Goal: Information Seeking & Learning: Find specific fact

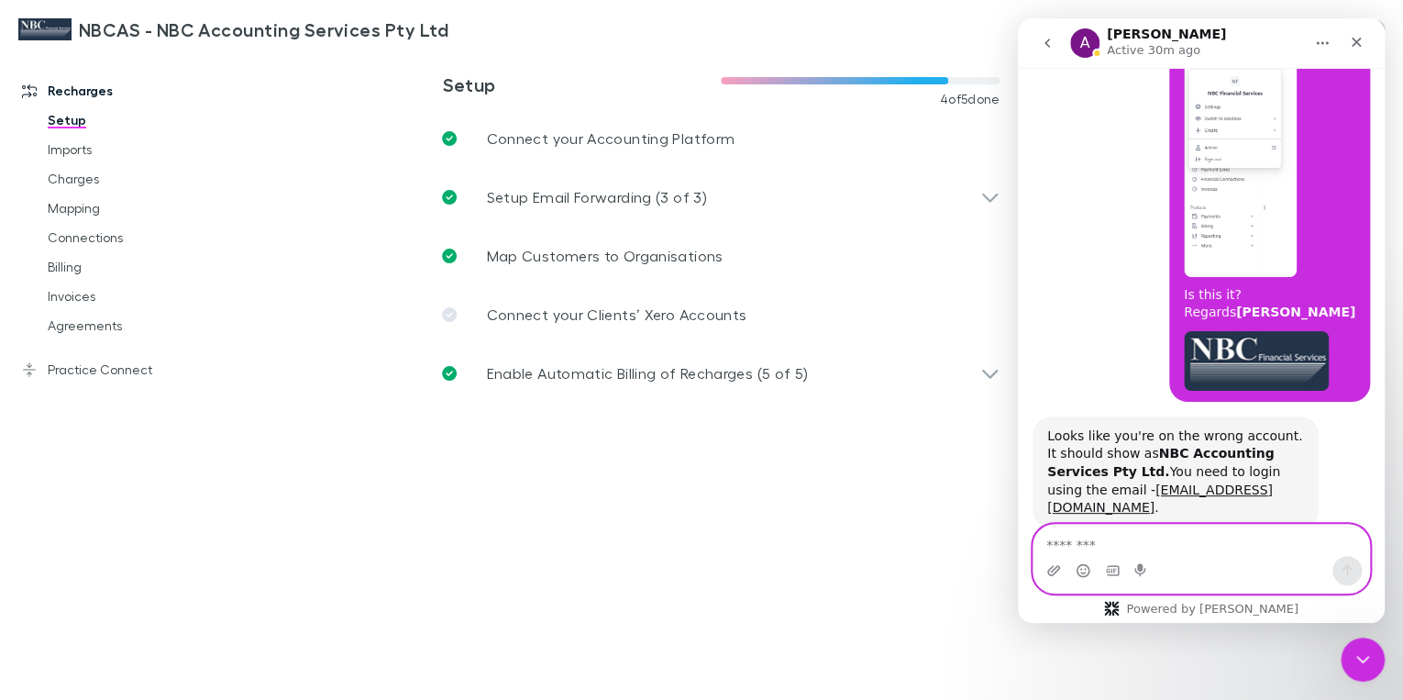
scroll to position [8417, 0]
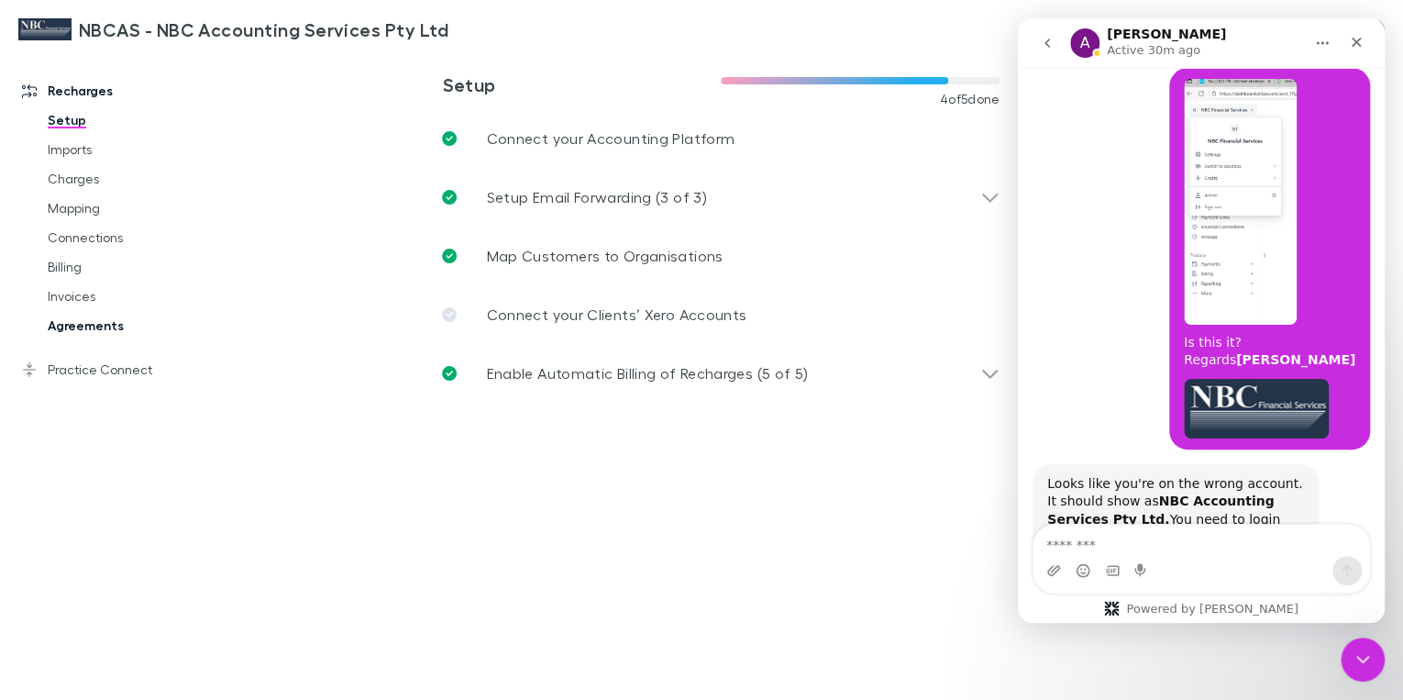
click at [88, 330] on link "Agreements" at bounding box center [133, 325] width 208 height 29
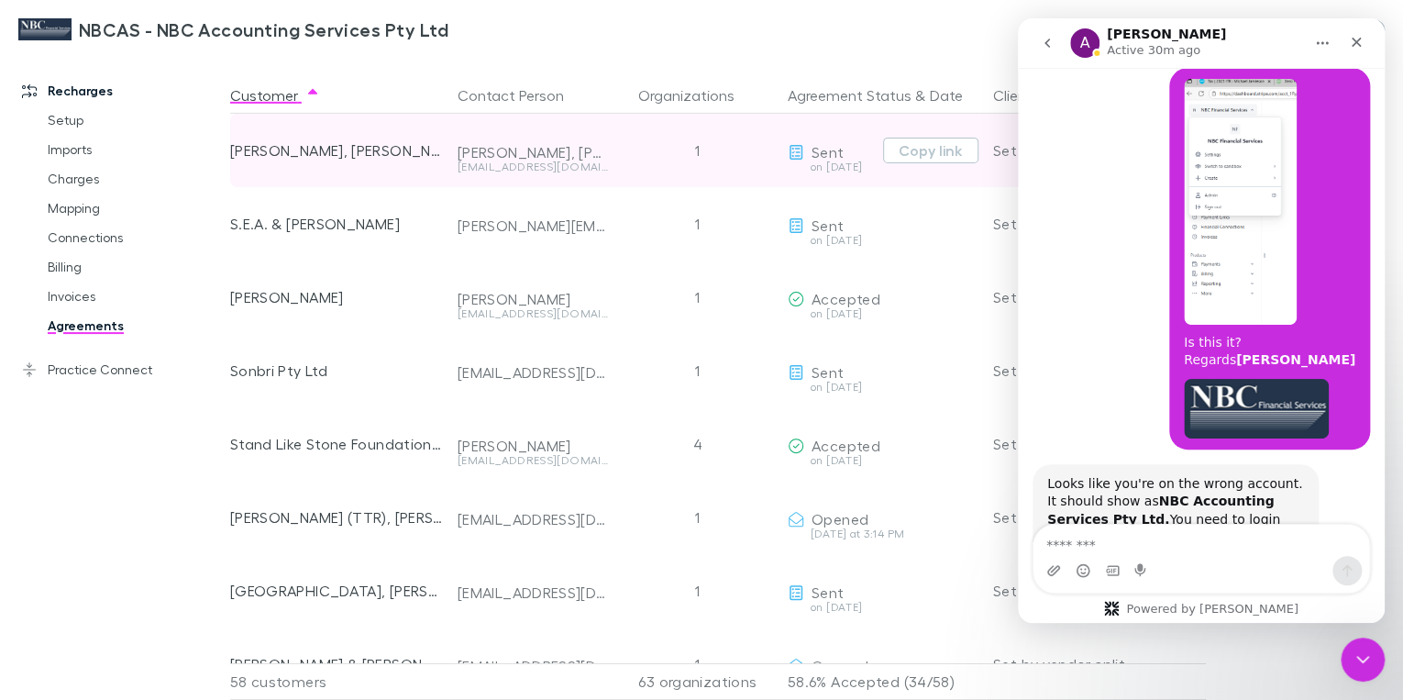
scroll to position [3081, 0]
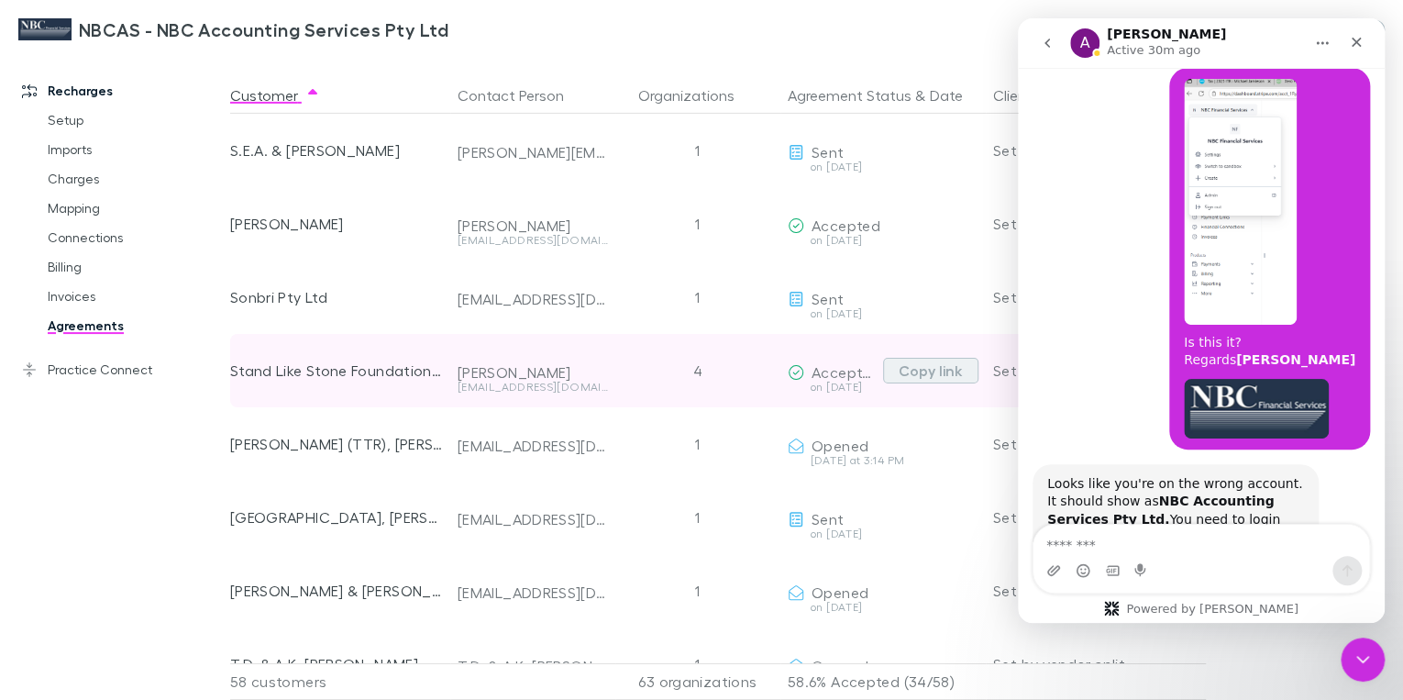
drag, startPoint x: 924, startPoint y: 374, endPoint x: 913, endPoint y: 374, distance: 11.0
click at [913, 374] on button "Copy link" at bounding box center [930, 371] width 95 height 26
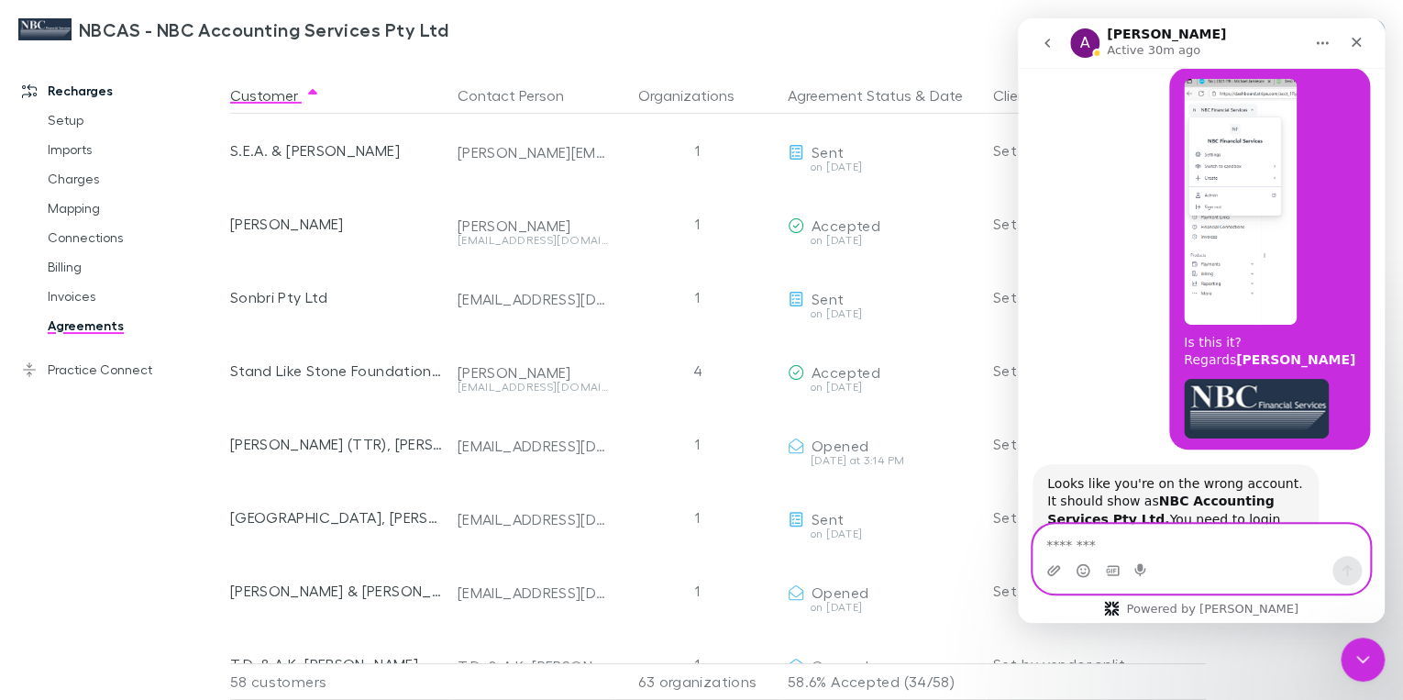
click at [1086, 550] on textarea "Message…" at bounding box center [1202, 540] width 336 height 31
click at [92, 301] on link "Invoices" at bounding box center [133, 296] width 208 height 29
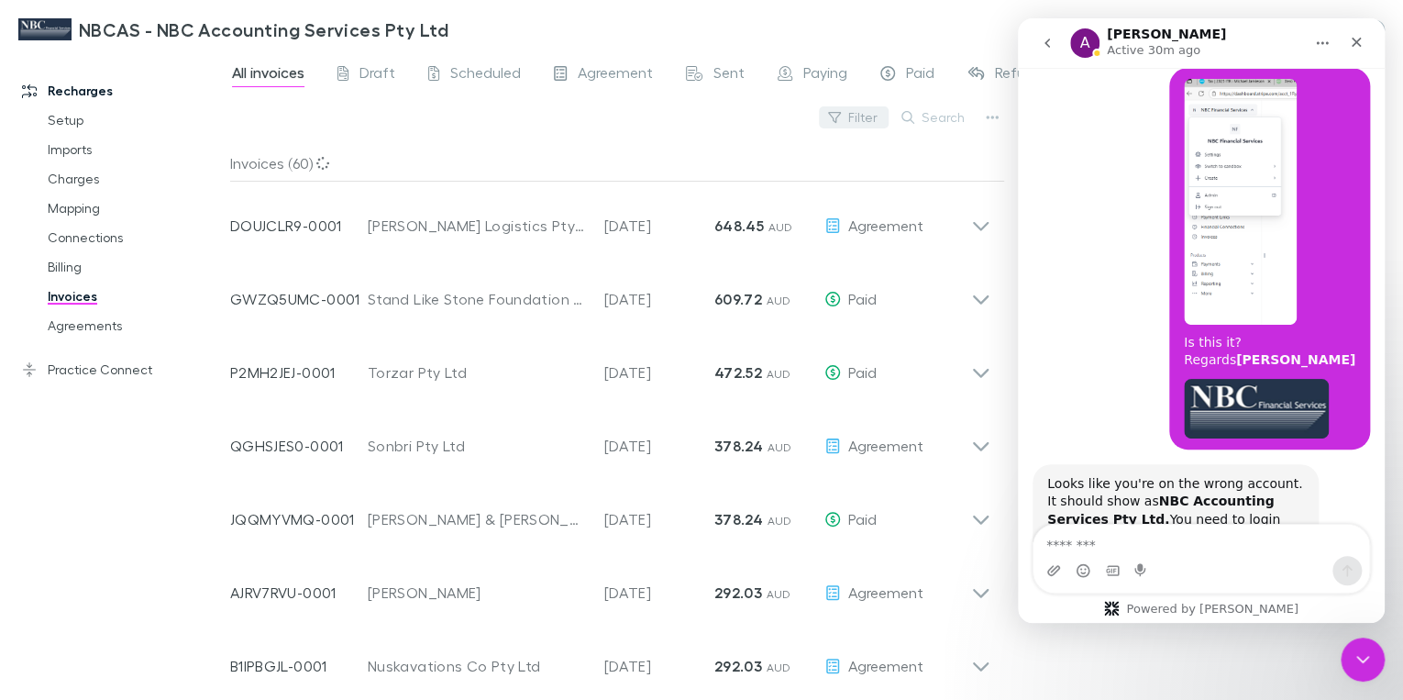
click at [860, 117] on button "Filter" at bounding box center [854, 117] width 70 height 22
click at [921, 117] on div at bounding box center [701, 350] width 1403 height 700
click at [921, 117] on button "Search" at bounding box center [933, 117] width 83 height 22
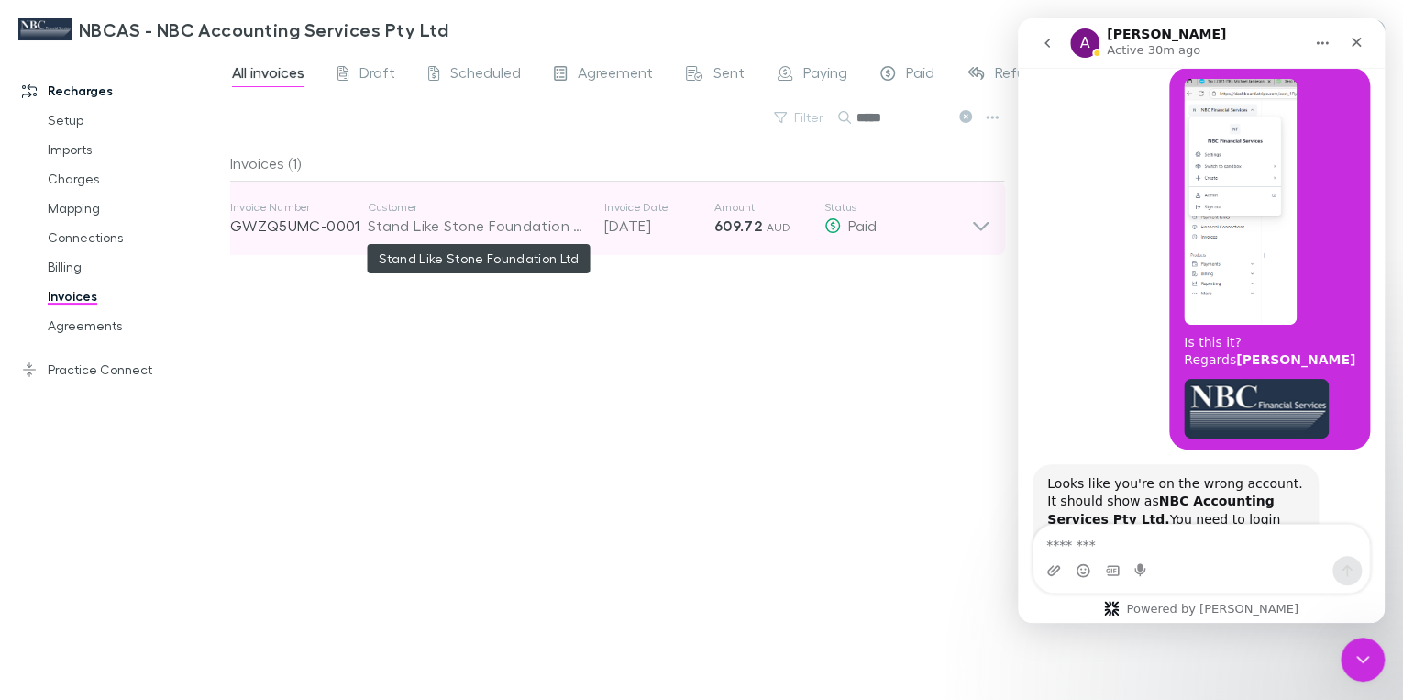
type input "*****"
click at [488, 224] on div "Stand Like Stone Foundation Ltd" at bounding box center [477, 226] width 218 height 22
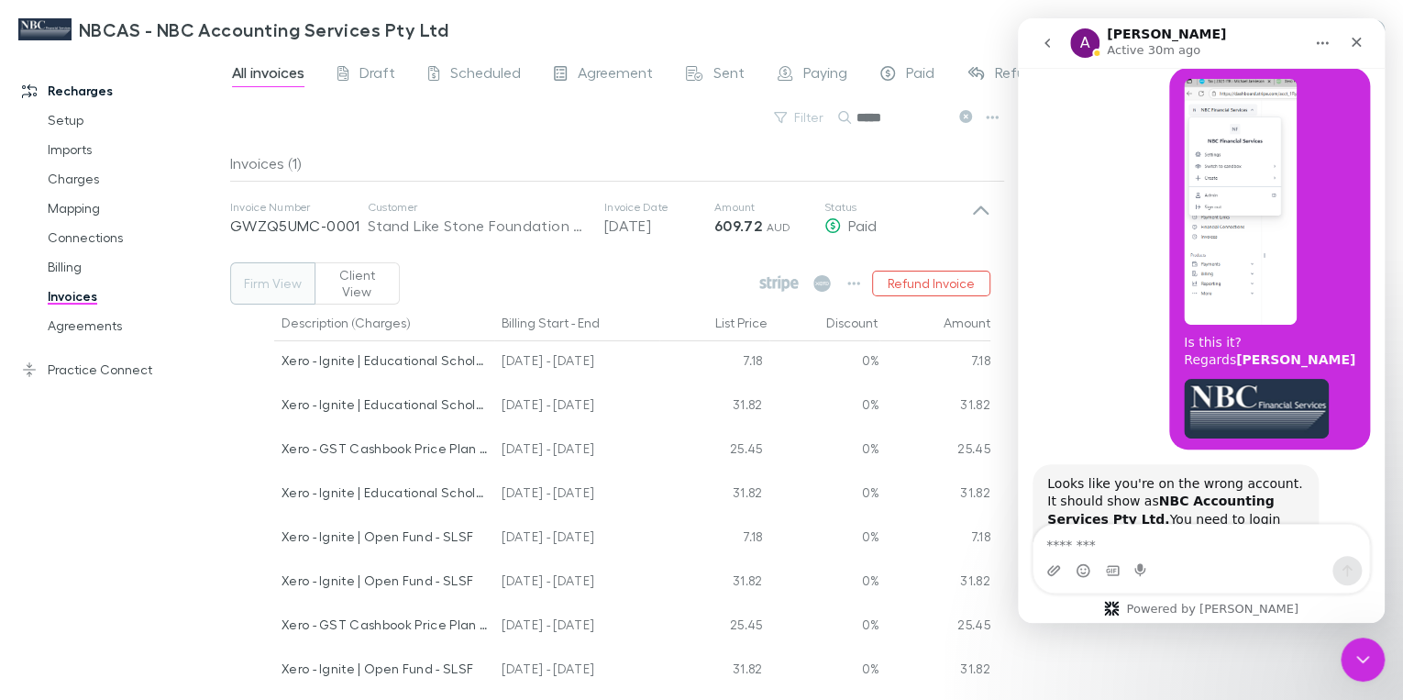
click at [278, 282] on button "Firm View" at bounding box center [272, 283] width 85 height 42
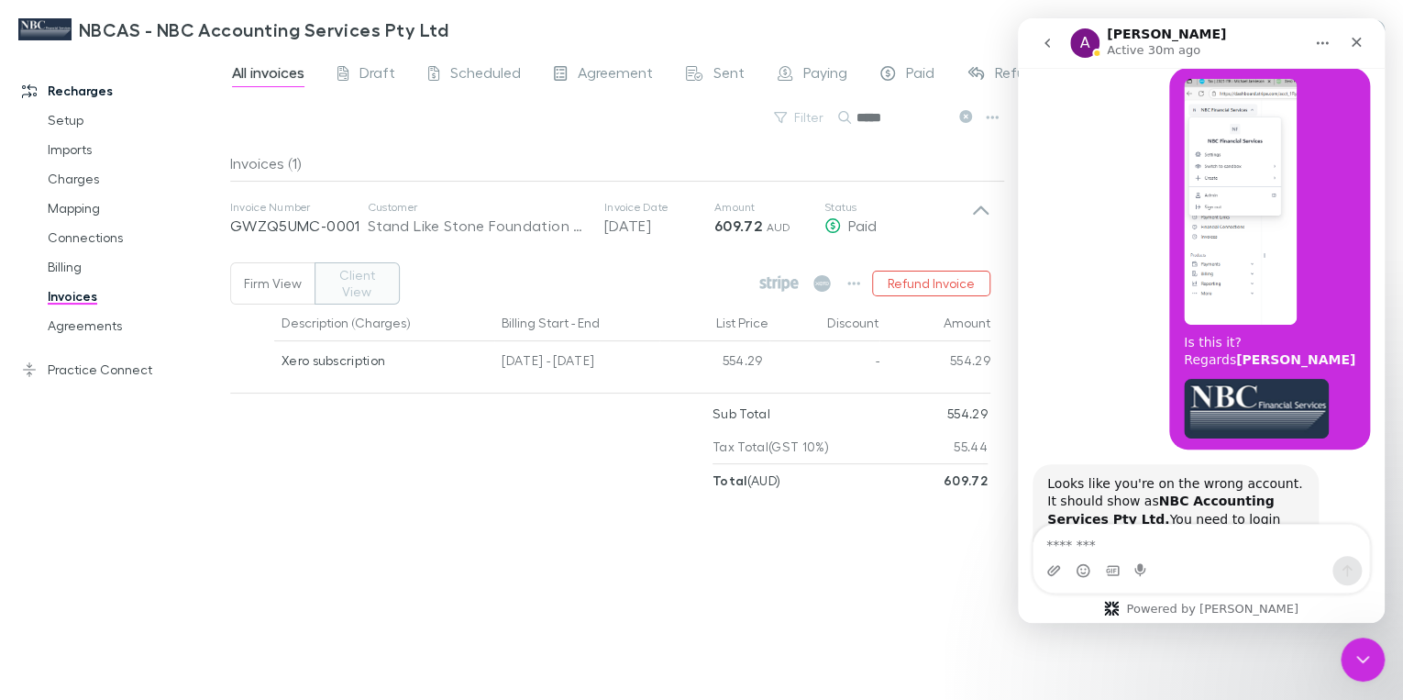
click at [350, 280] on button "Client View" at bounding box center [357, 283] width 85 height 42
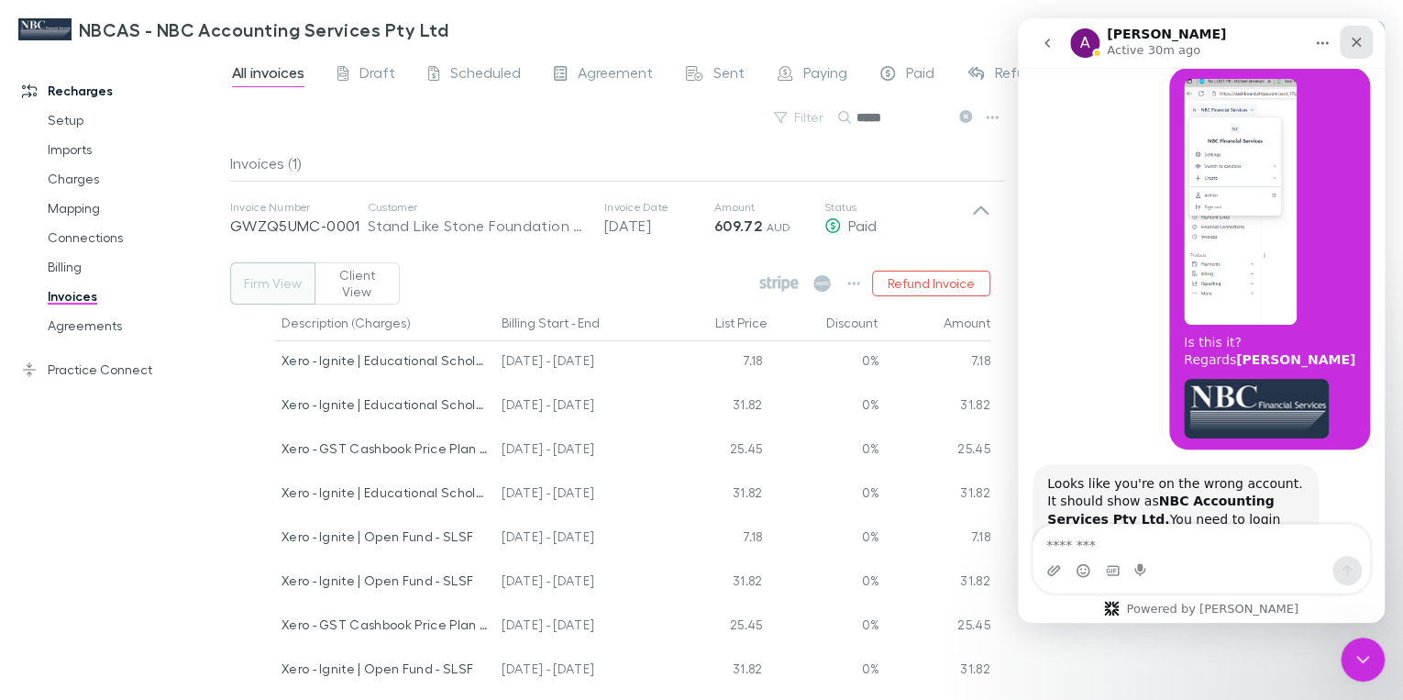
click at [1359, 37] on icon "Close" at bounding box center [1356, 42] width 15 height 15
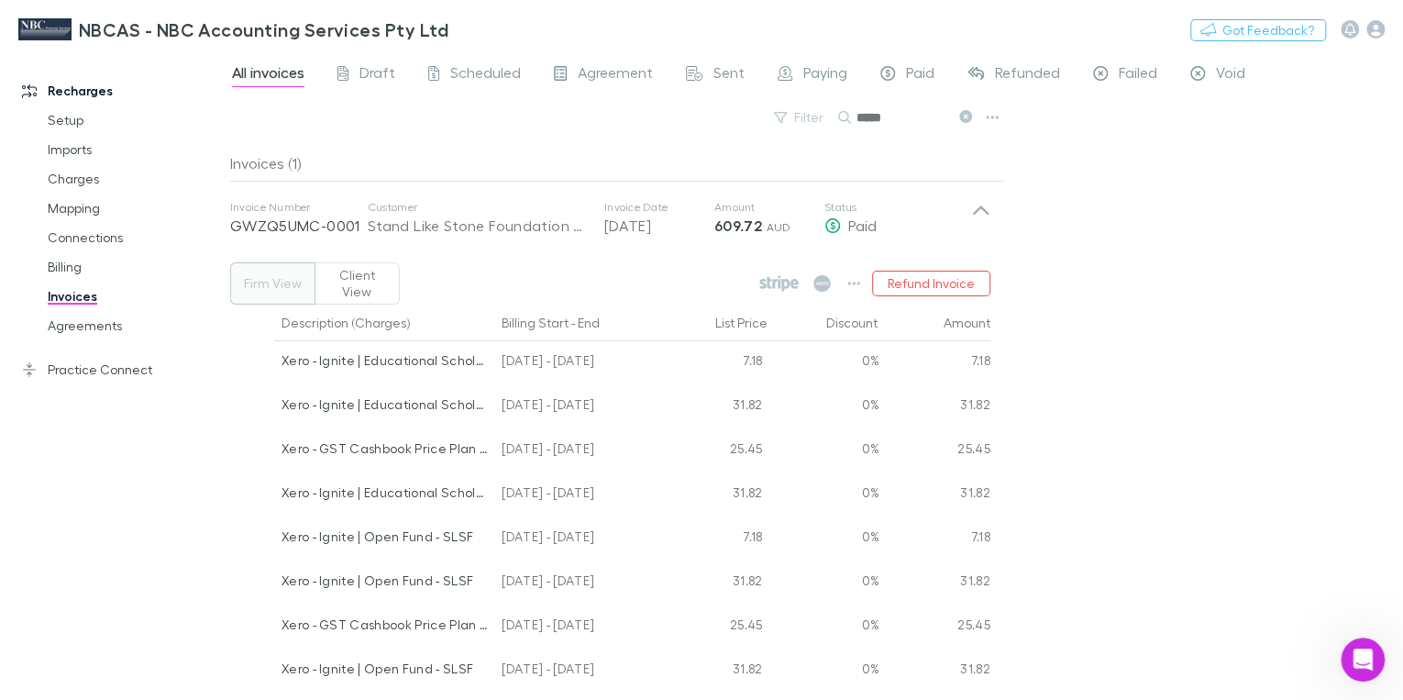
scroll to position [8379, 0]
click at [855, 282] on icon "button" at bounding box center [853, 284] width 13 height 4
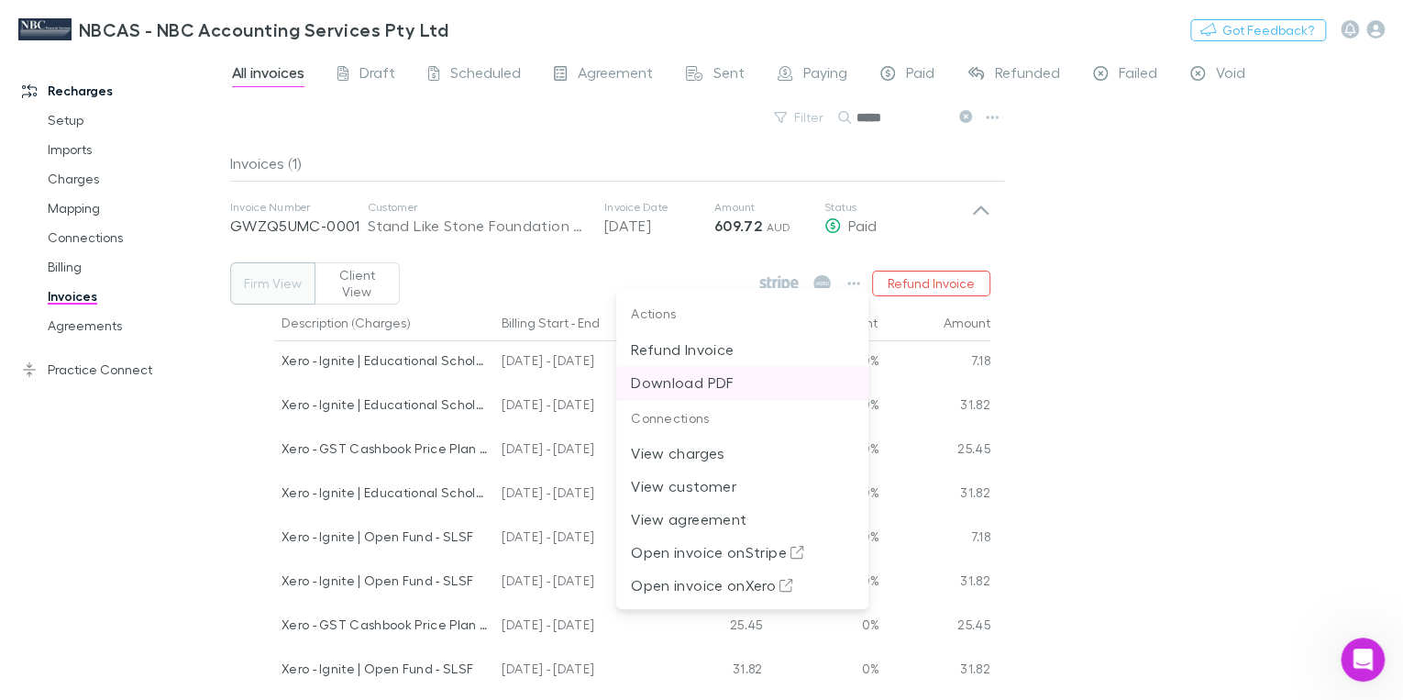
click at [719, 385] on p "Download PDF" at bounding box center [742, 382] width 223 height 22
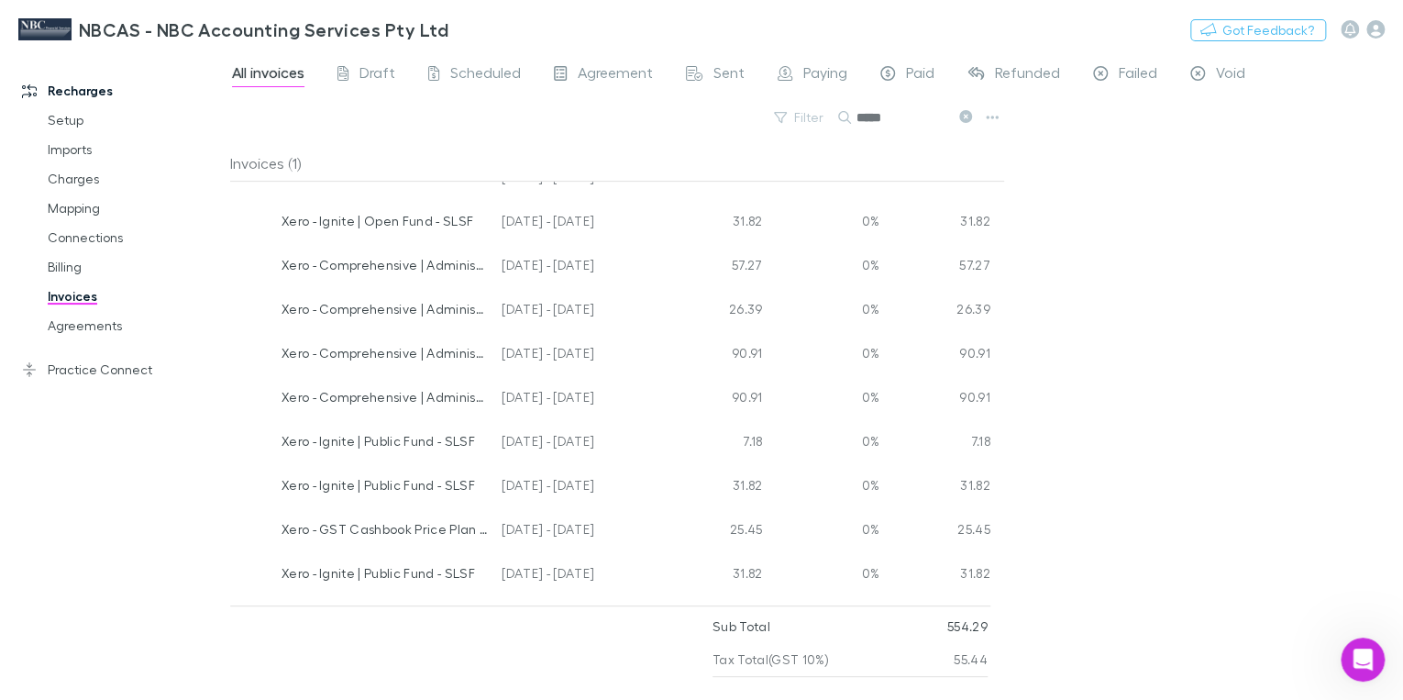
scroll to position [455, 0]
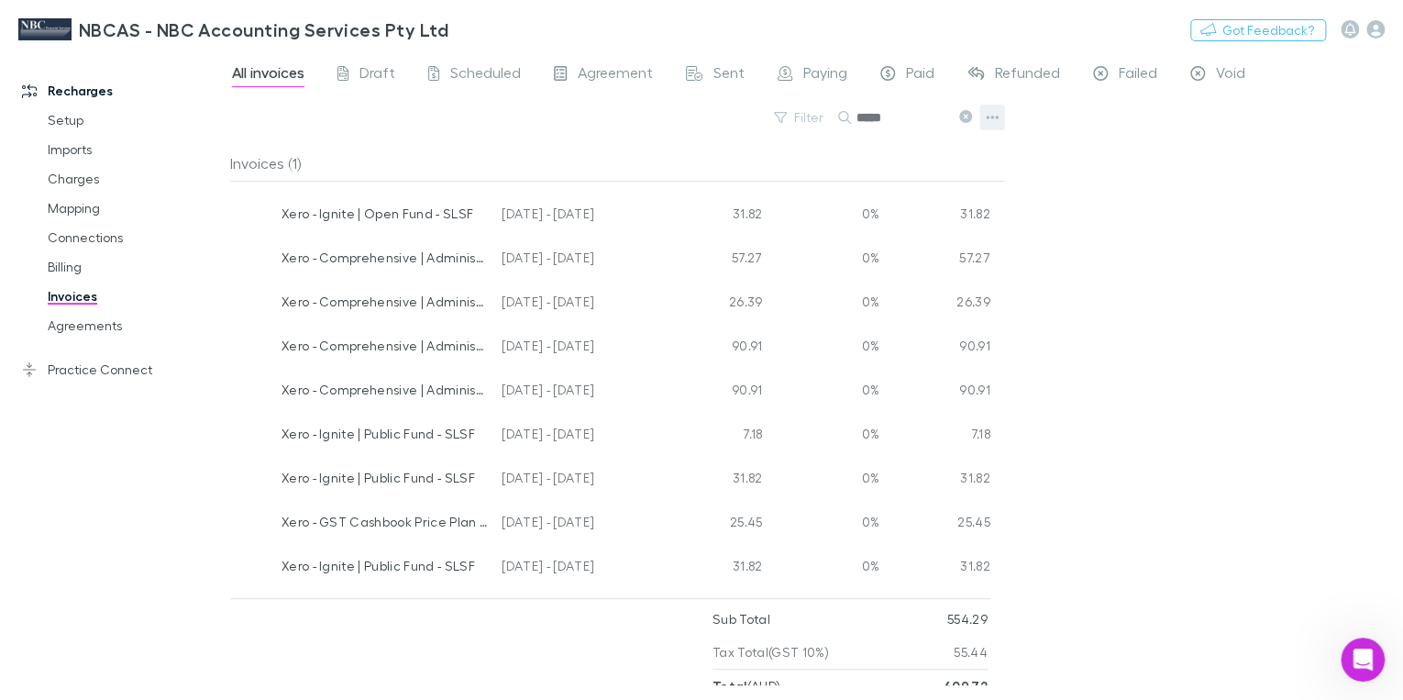
click at [993, 118] on icon "button" at bounding box center [992, 117] width 13 height 15
click at [844, 209] on p "Export line items" at bounding box center [879, 210] width 223 height 22
click at [256, 165] on div "Invoices (1)" at bounding box center [617, 163] width 774 height 37
drag, startPoint x: 882, startPoint y: 120, endPoint x: 923, endPoint y: 135, distance: 42.9
click at [885, 121] on input "*****" at bounding box center [903, 118] width 92 height 26
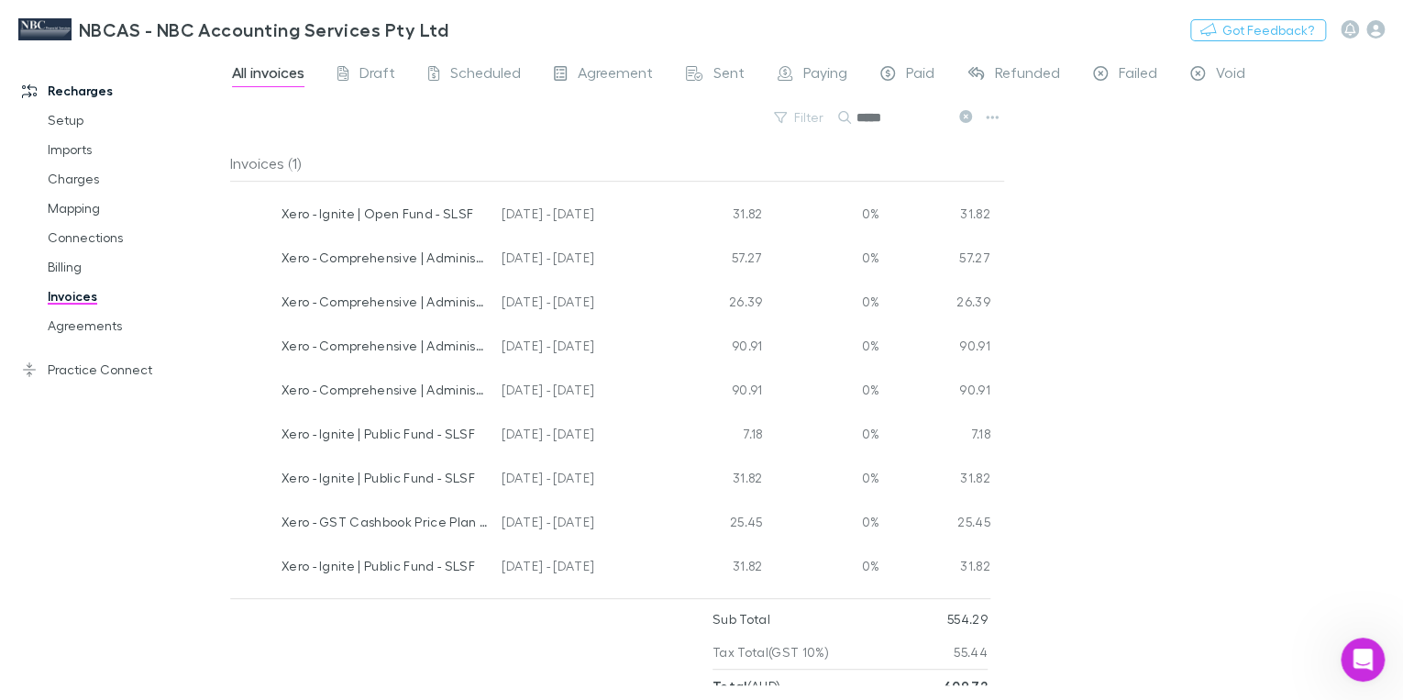
click at [252, 164] on div "Invoices (1)" at bounding box center [617, 163] width 774 height 37
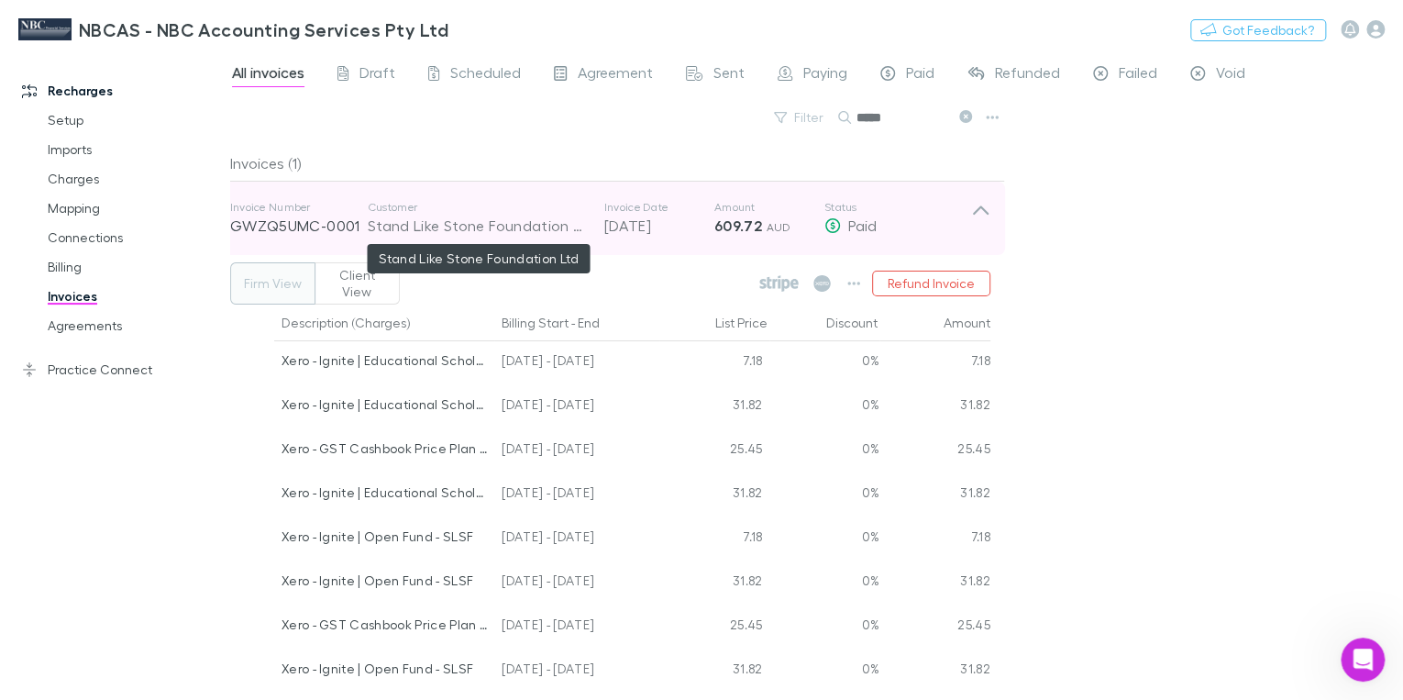
click at [515, 227] on div "Stand Like Stone Foundation Ltd" at bounding box center [477, 226] width 218 height 22
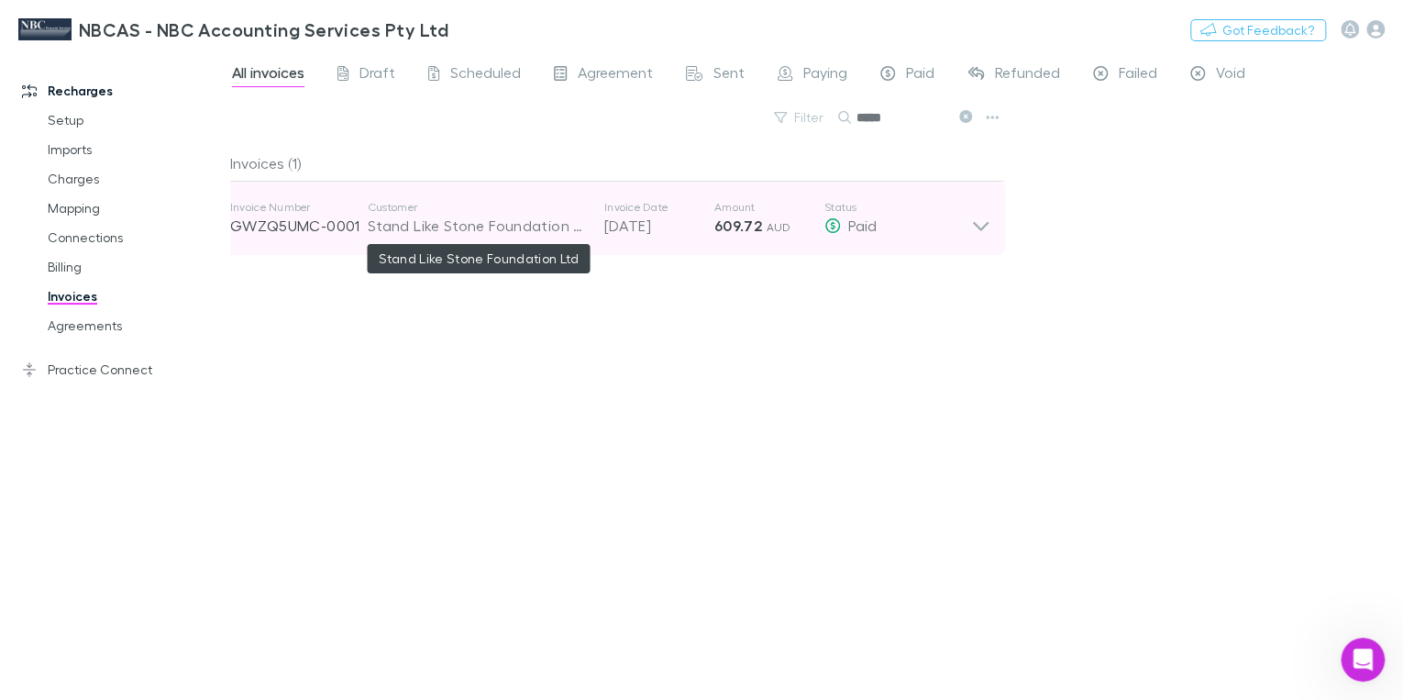
click at [515, 227] on div "Stand Like Stone Foundation Ltd" at bounding box center [477, 226] width 218 height 22
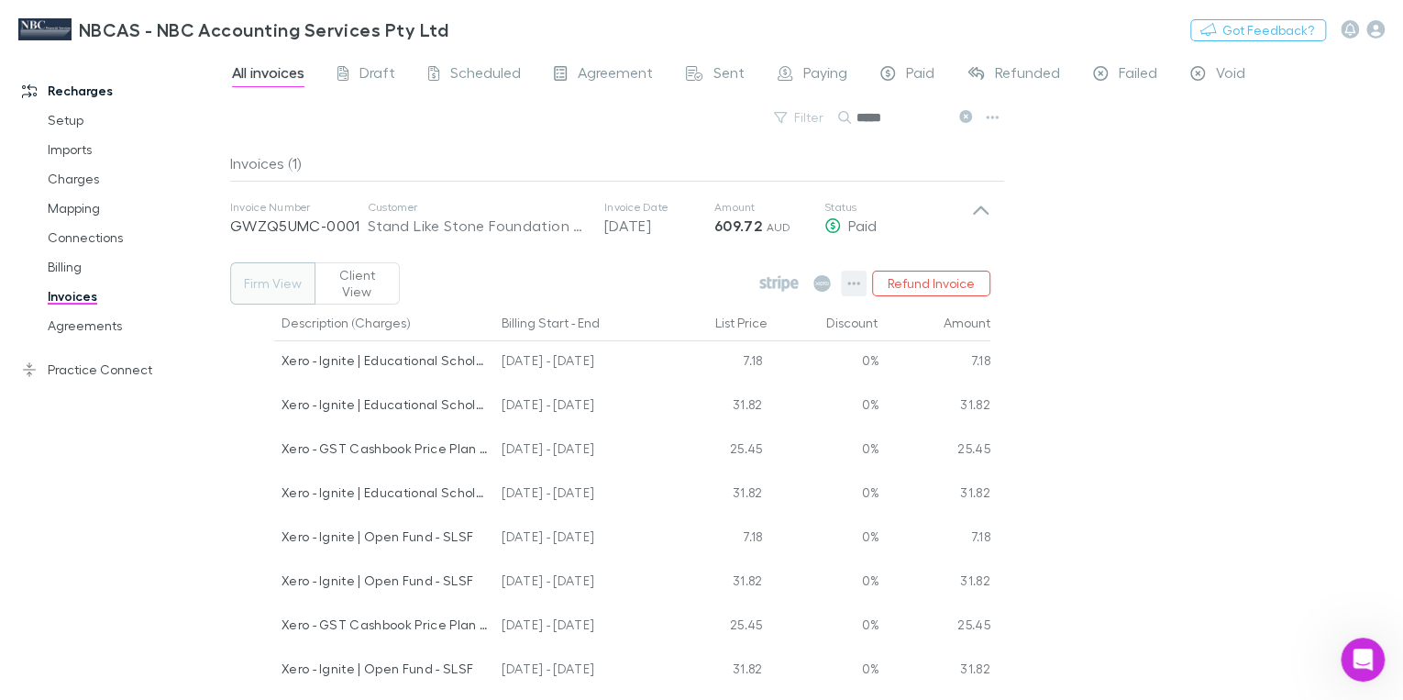
click at [855, 282] on icon "button" at bounding box center [853, 284] width 13 height 4
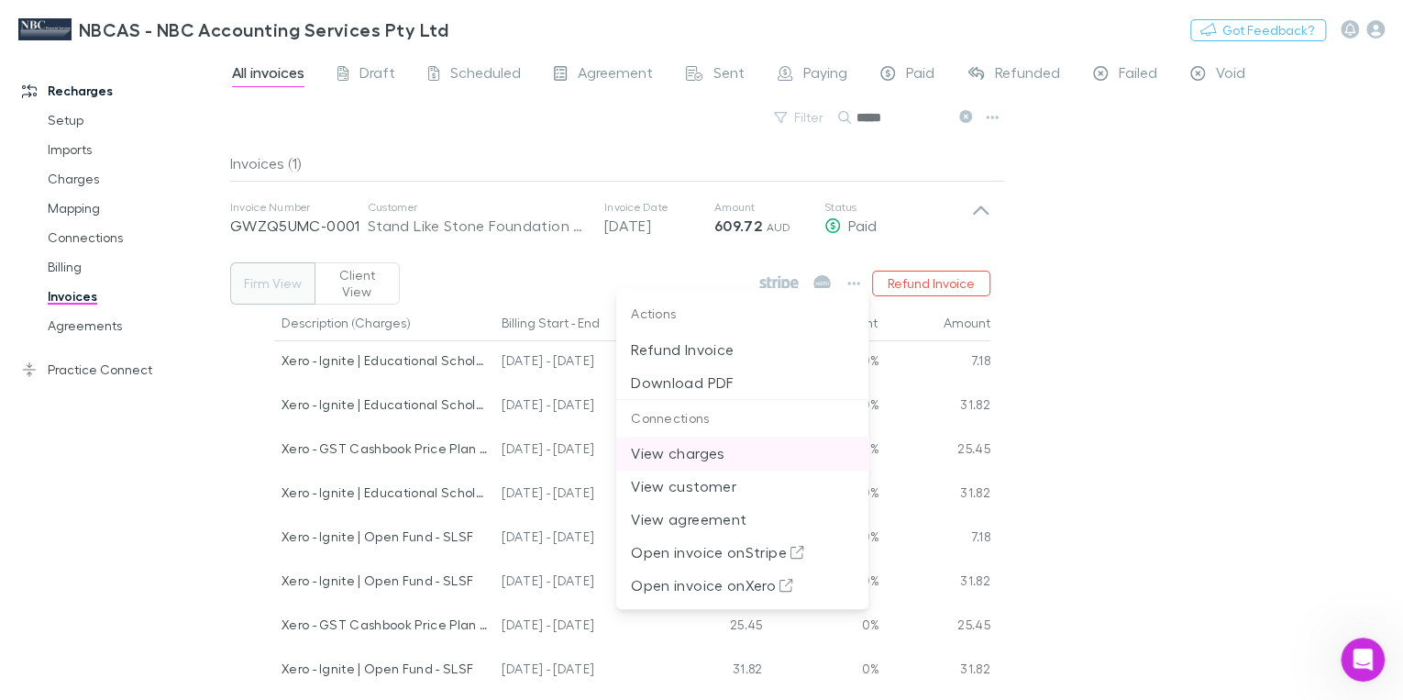
click at [699, 456] on p "View charges" at bounding box center [742, 453] width 223 height 22
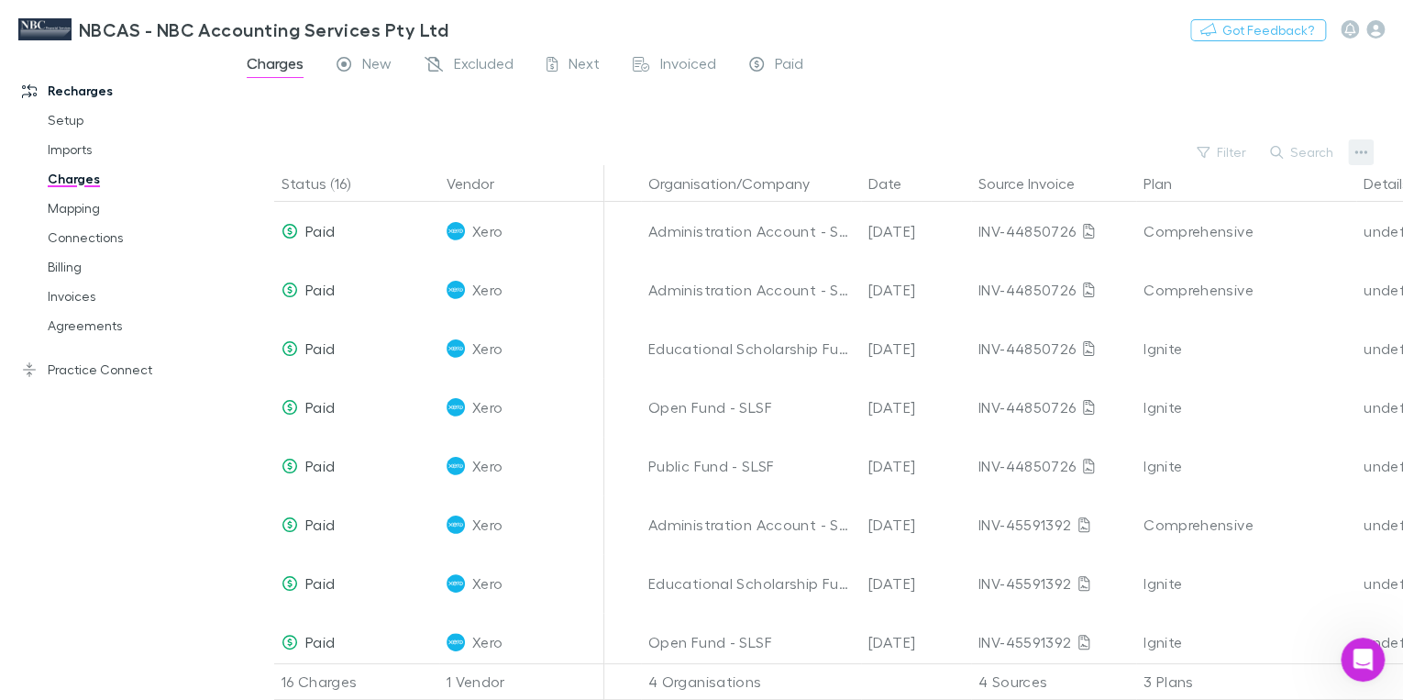
click at [1368, 151] on button "button" at bounding box center [1361, 152] width 26 height 26
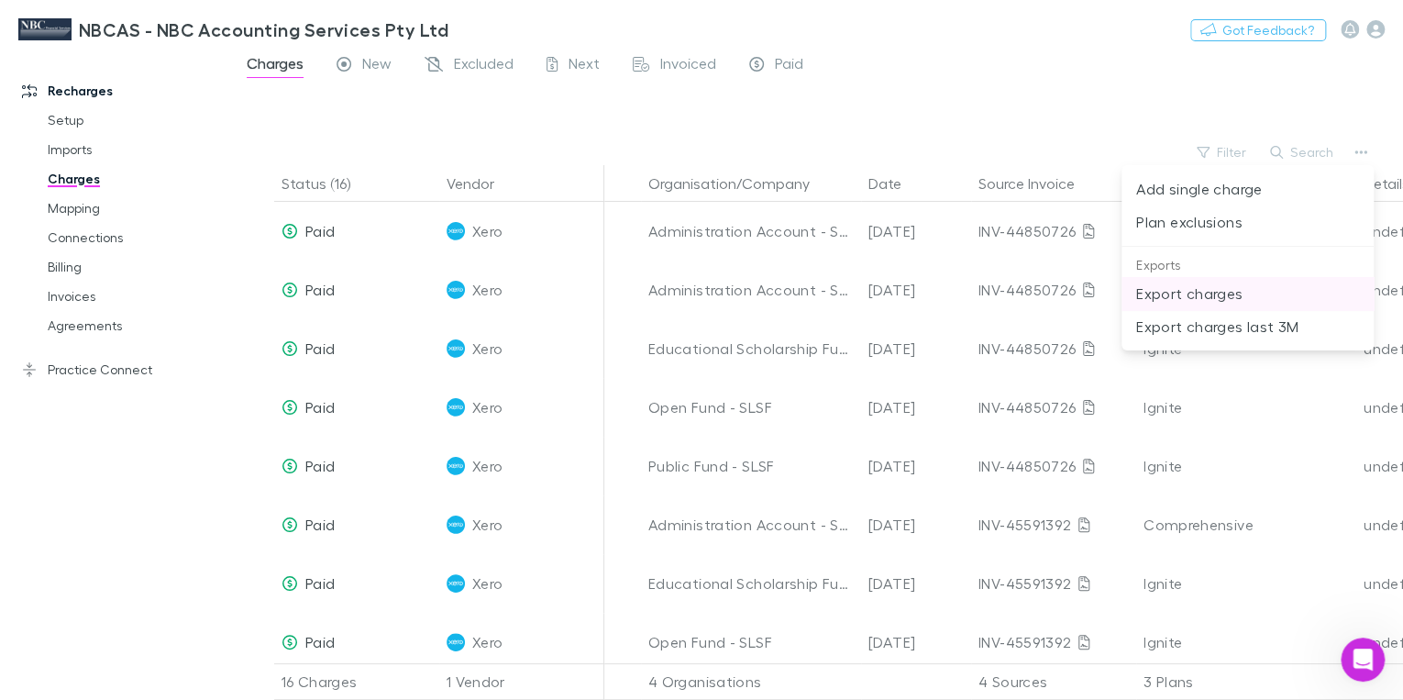
click at [1222, 291] on p "Export charges" at bounding box center [1247, 293] width 223 height 22
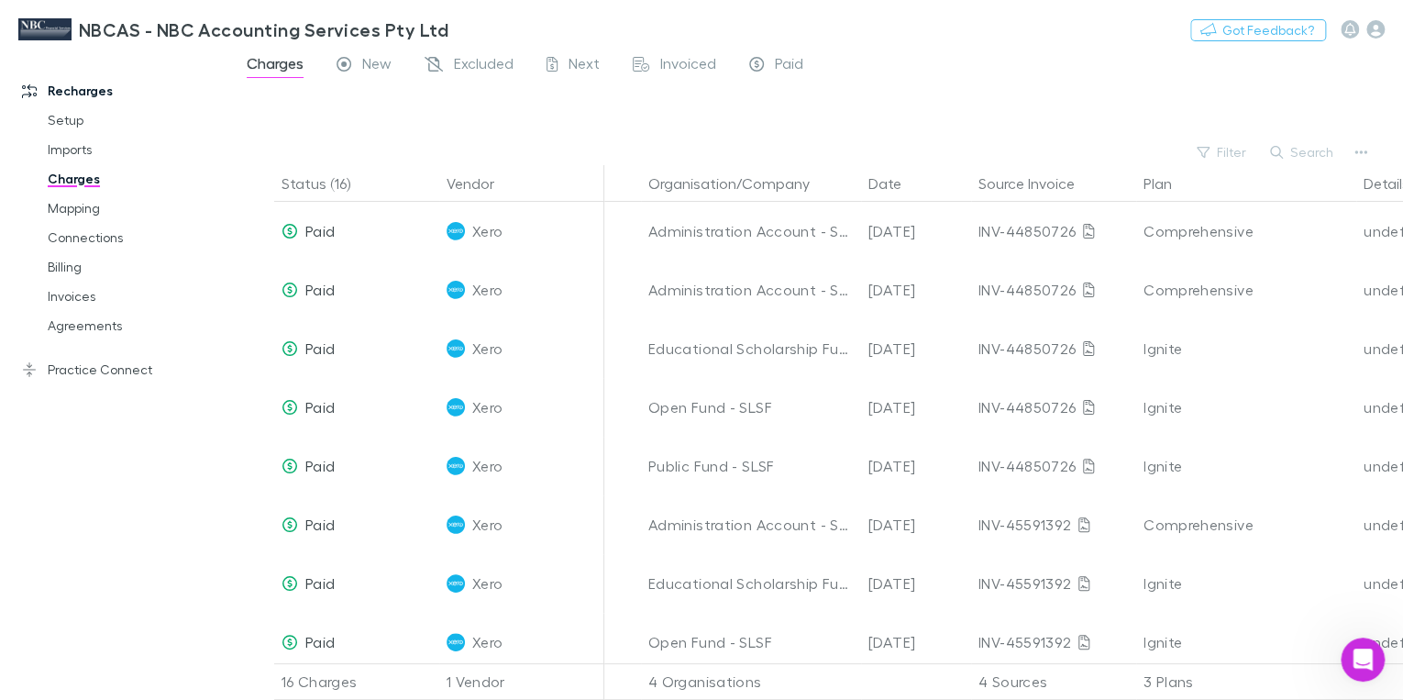
drag, startPoint x: 947, startPoint y: 50, endPoint x: 979, endPoint y: 47, distance: 32.3
click at [947, 50] on div "NBCAS - NBC Accounting Services Pty Ltd Nothing Got Feedback?" at bounding box center [701, 29] width 1403 height 59
click at [1265, 669] on div "3 Plans" at bounding box center [1246, 681] width 220 height 37
click at [1262, 112] on div at bounding box center [833, 112] width 1140 height 53
click at [1355, 148] on icon "button" at bounding box center [1361, 152] width 13 height 15
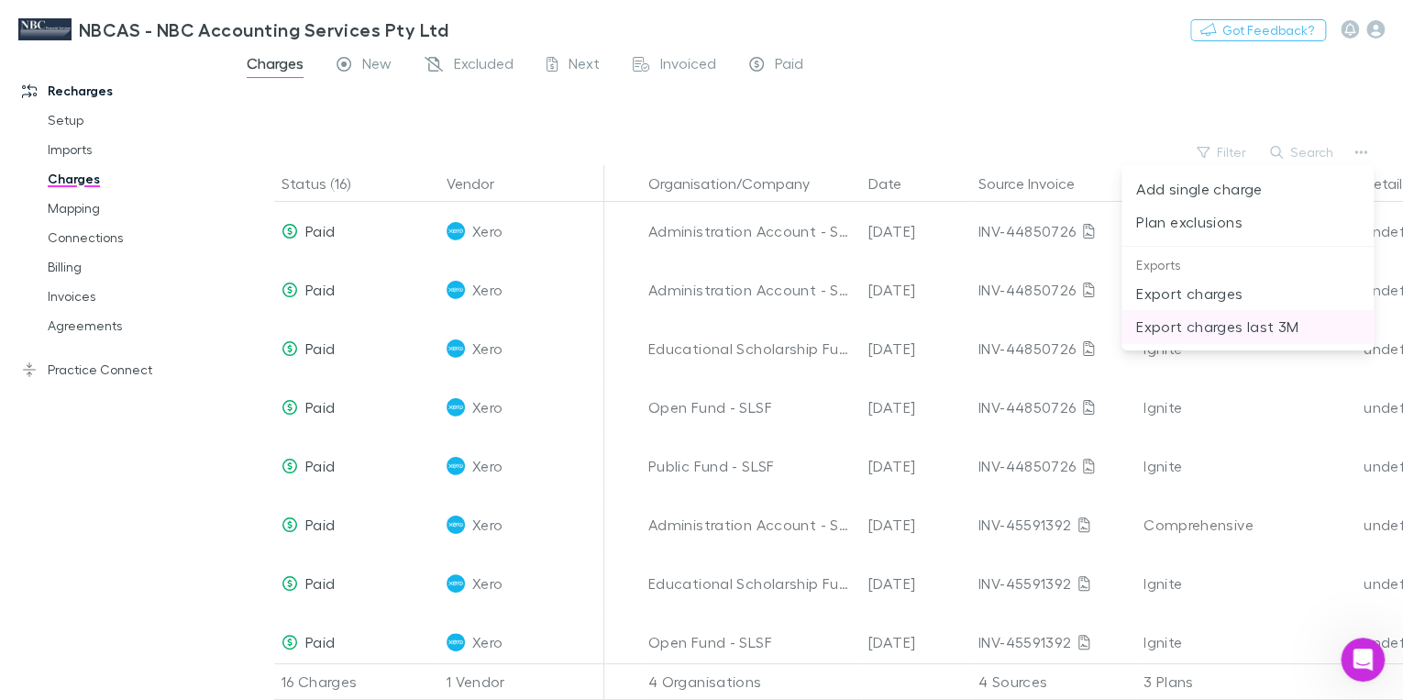
click at [1156, 326] on p "Export charges last 3M" at bounding box center [1247, 326] width 223 height 22
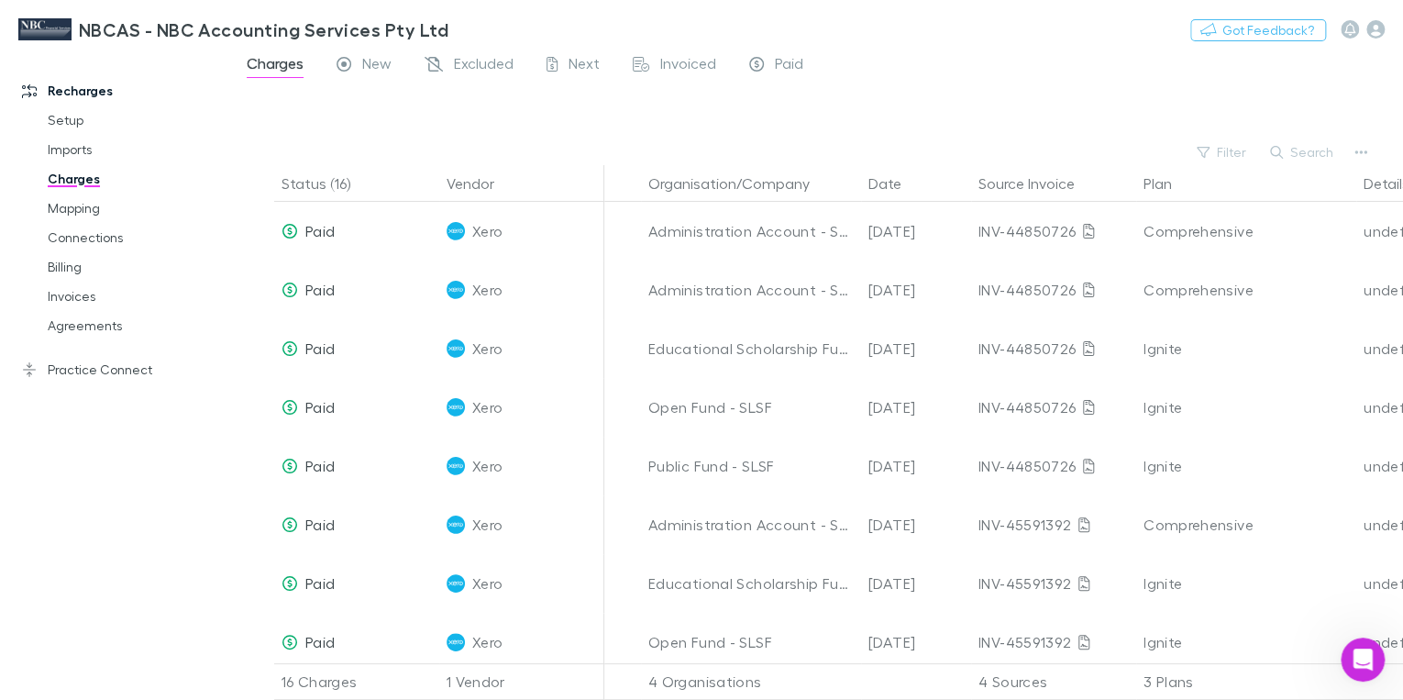
drag, startPoint x: 895, startPoint y: 73, endPoint x: 1059, endPoint y: 105, distance: 167.1
click at [895, 73] on div "Charges New Excluded Next Invoiced Paid" at bounding box center [816, 68] width 1173 height 35
click at [69, 297] on link "Invoices" at bounding box center [133, 296] width 208 height 29
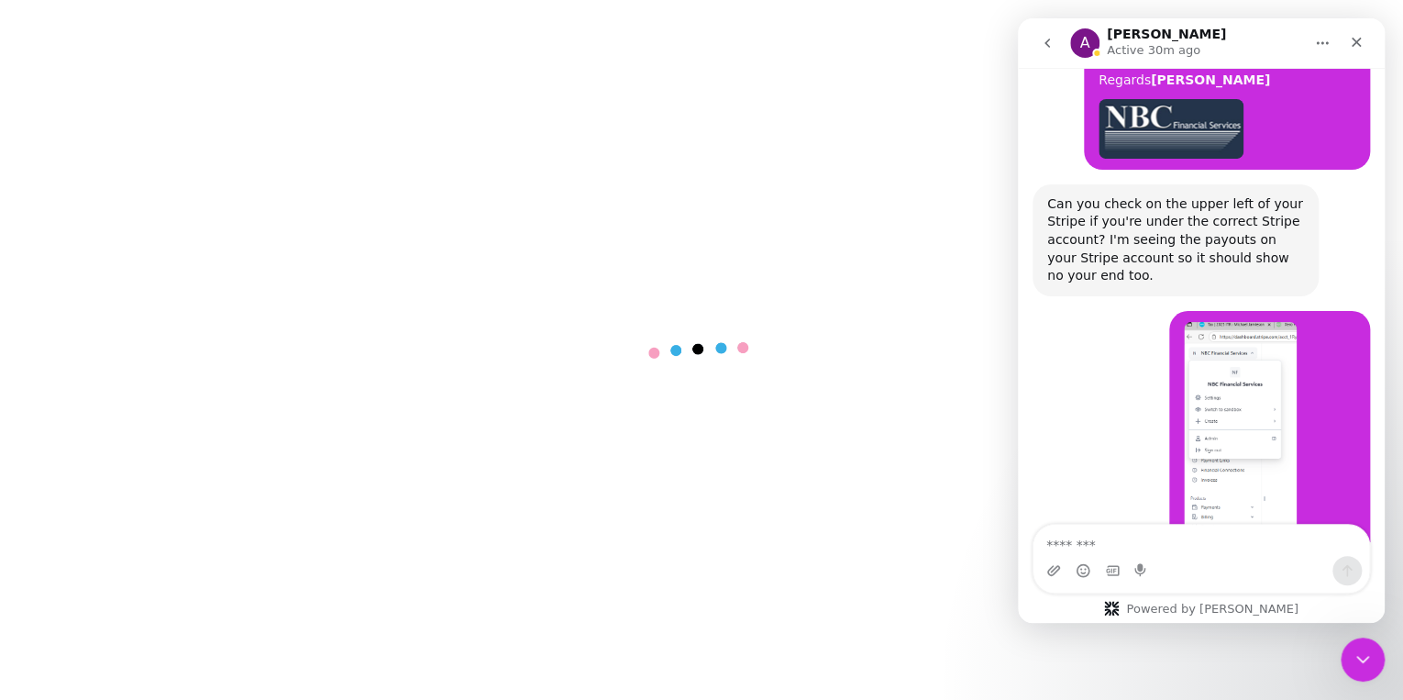
scroll to position [8380, 0]
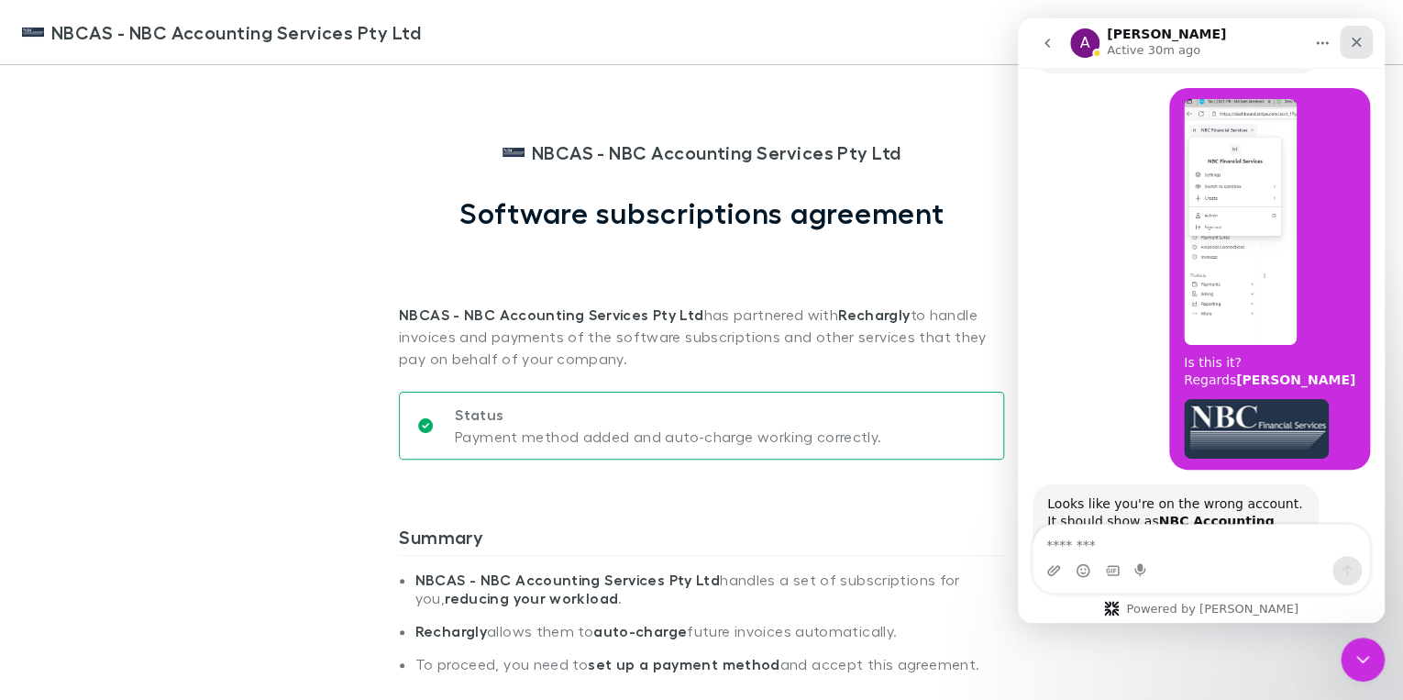
click at [1358, 44] on icon "Close" at bounding box center [1357, 43] width 10 height 10
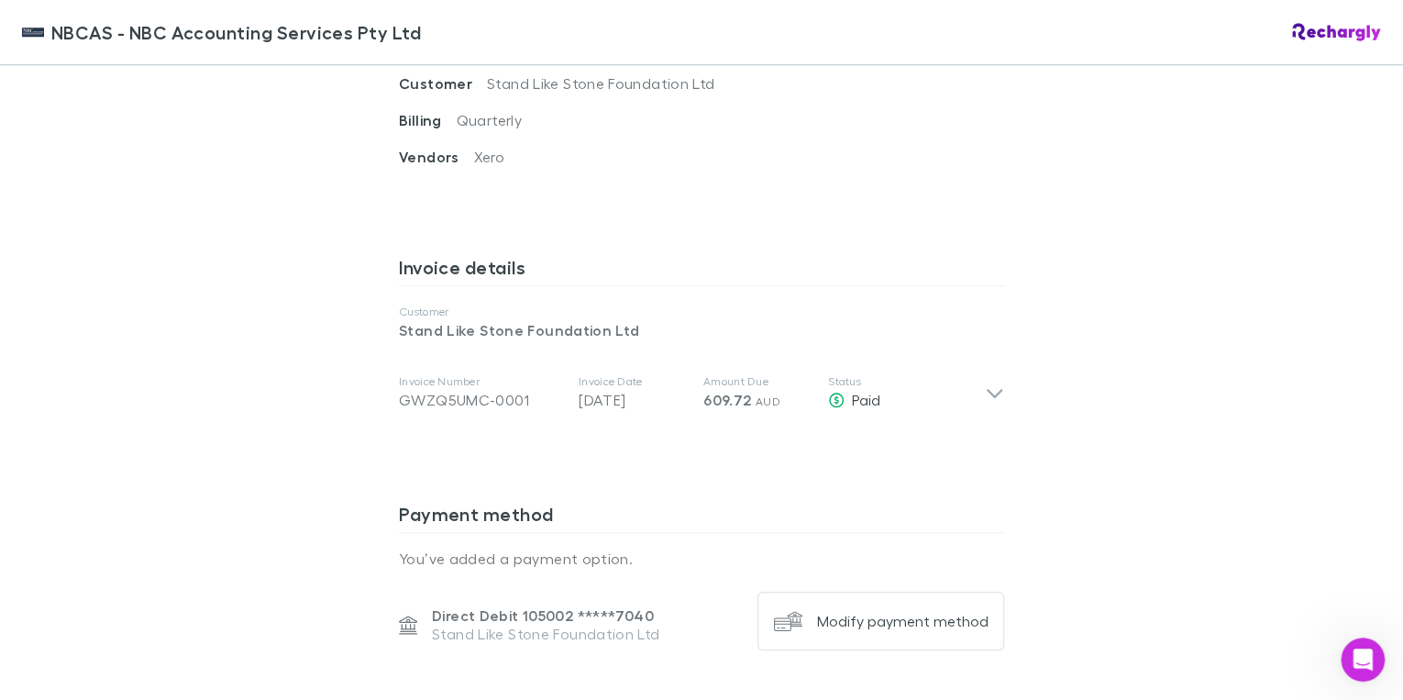
scroll to position [880, 0]
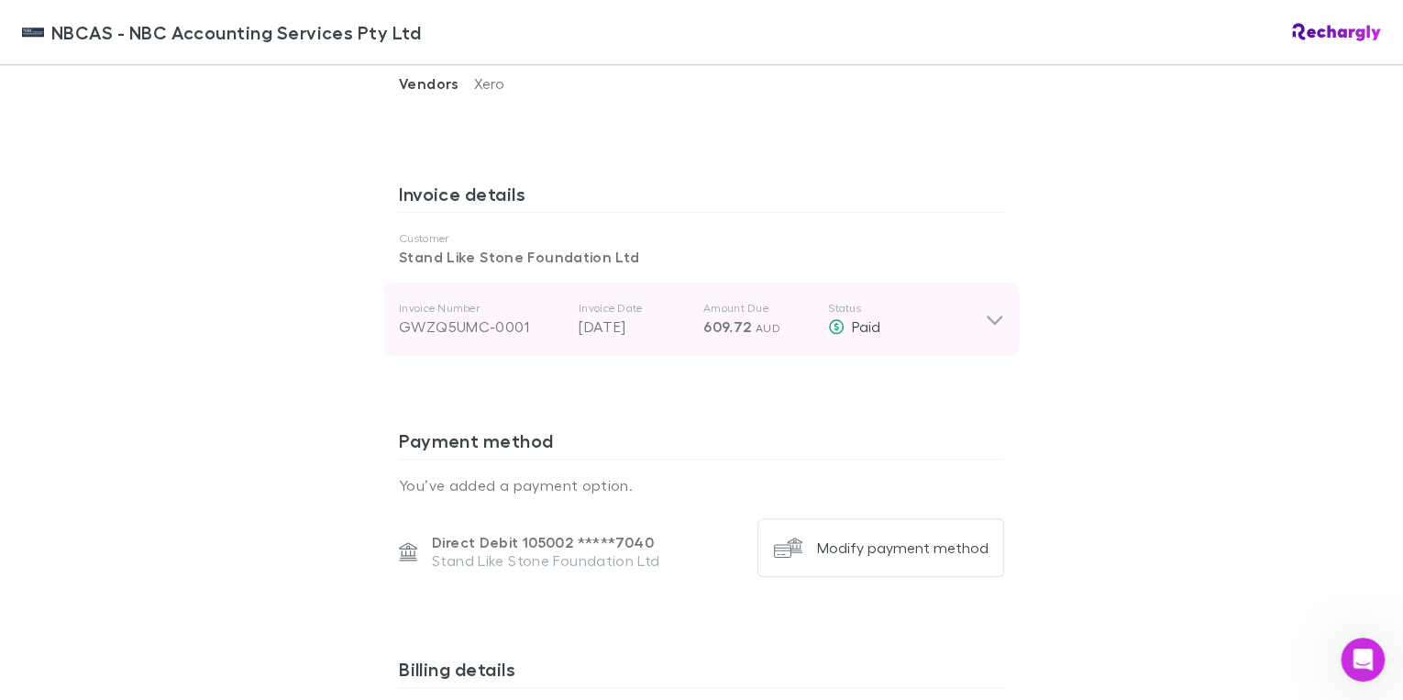
click at [987, 321] on icon at bounding box center [995, 319] width 16 height 9
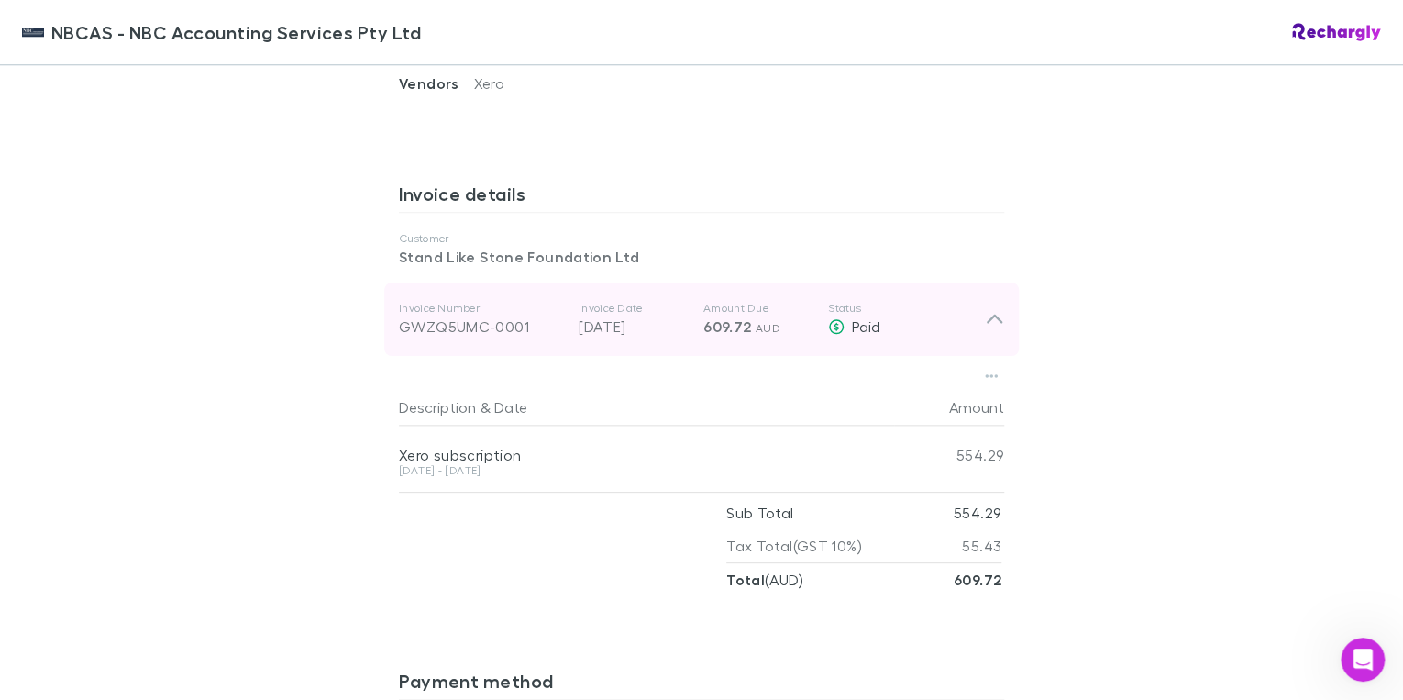
scroll to position [514, 0]
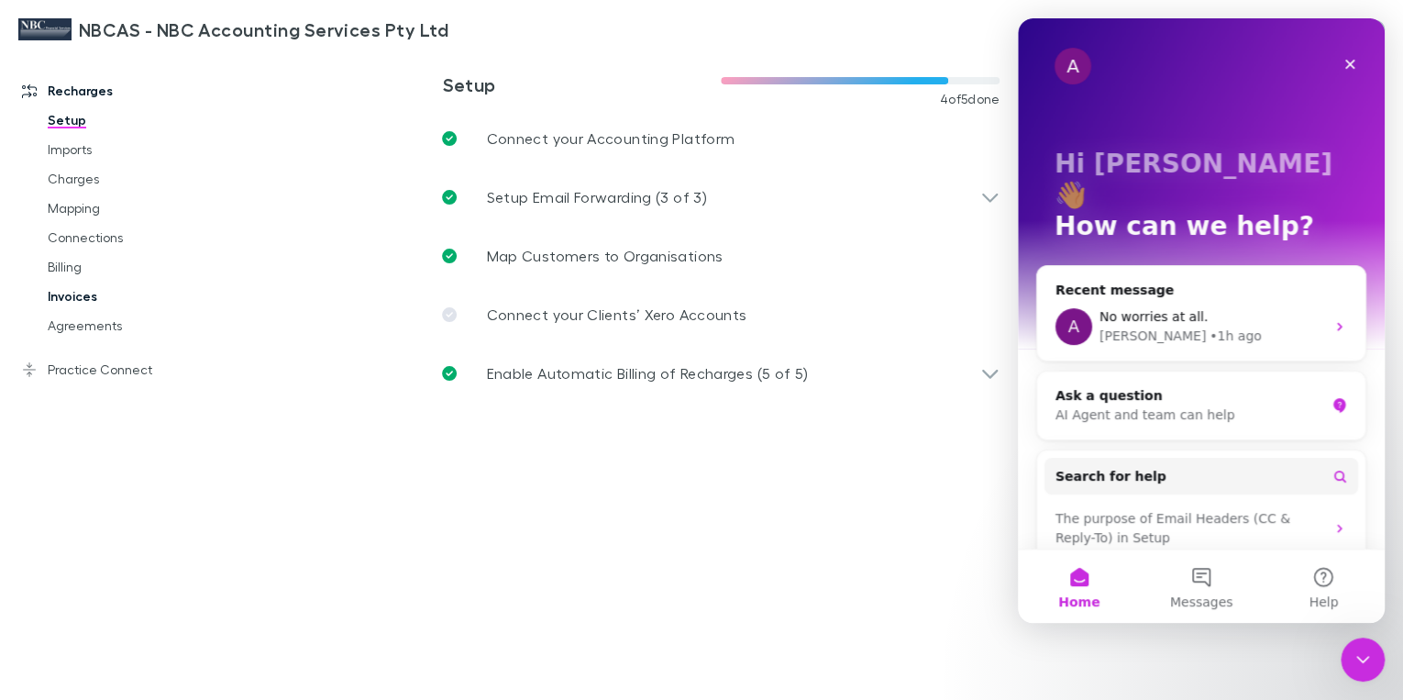
click at [69, 298] on link "Invoices" at bounding box center [133, 296] width 208 height 29
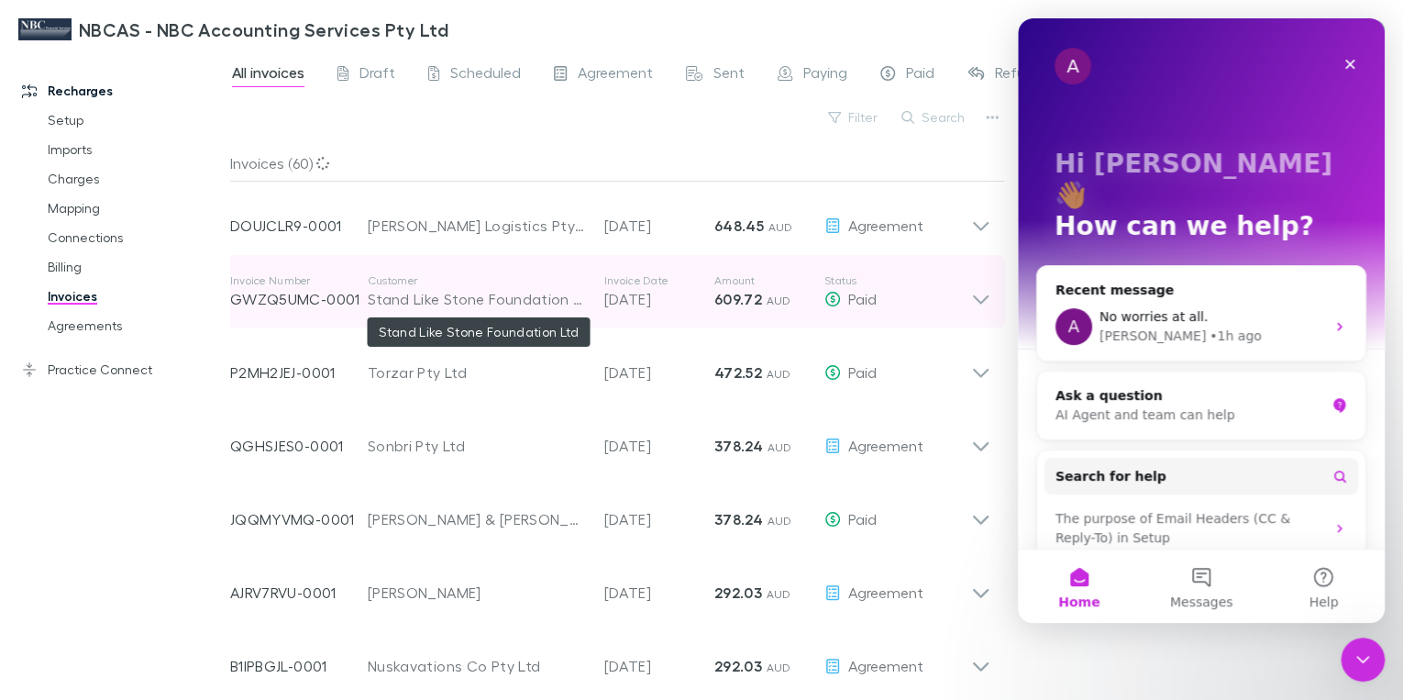
click at [461, 293] on div "Stand Like Stone Foundation Ltd" at bounding box center [477, 299] width 218 height 22
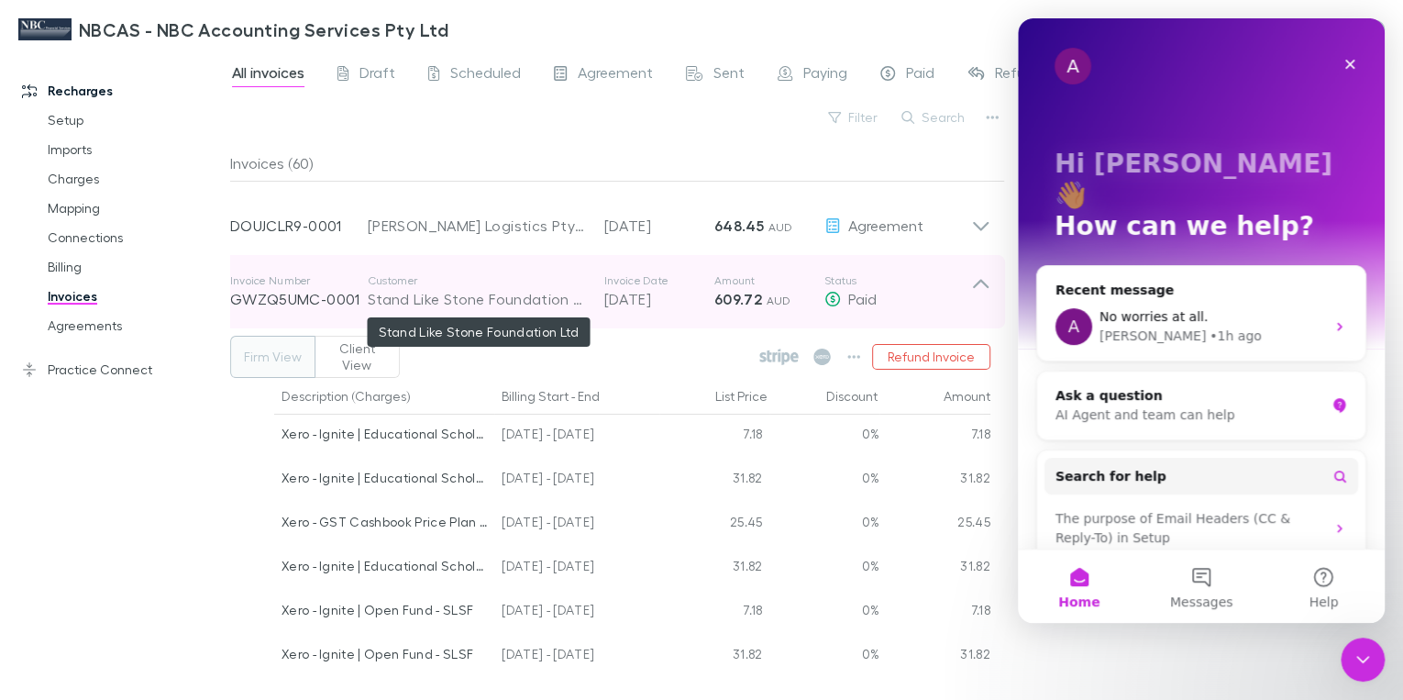
click at [380, 297] on div "Stand Like Stone Foundation Ltd" at bounding box center [477, 299] width 218 height 22
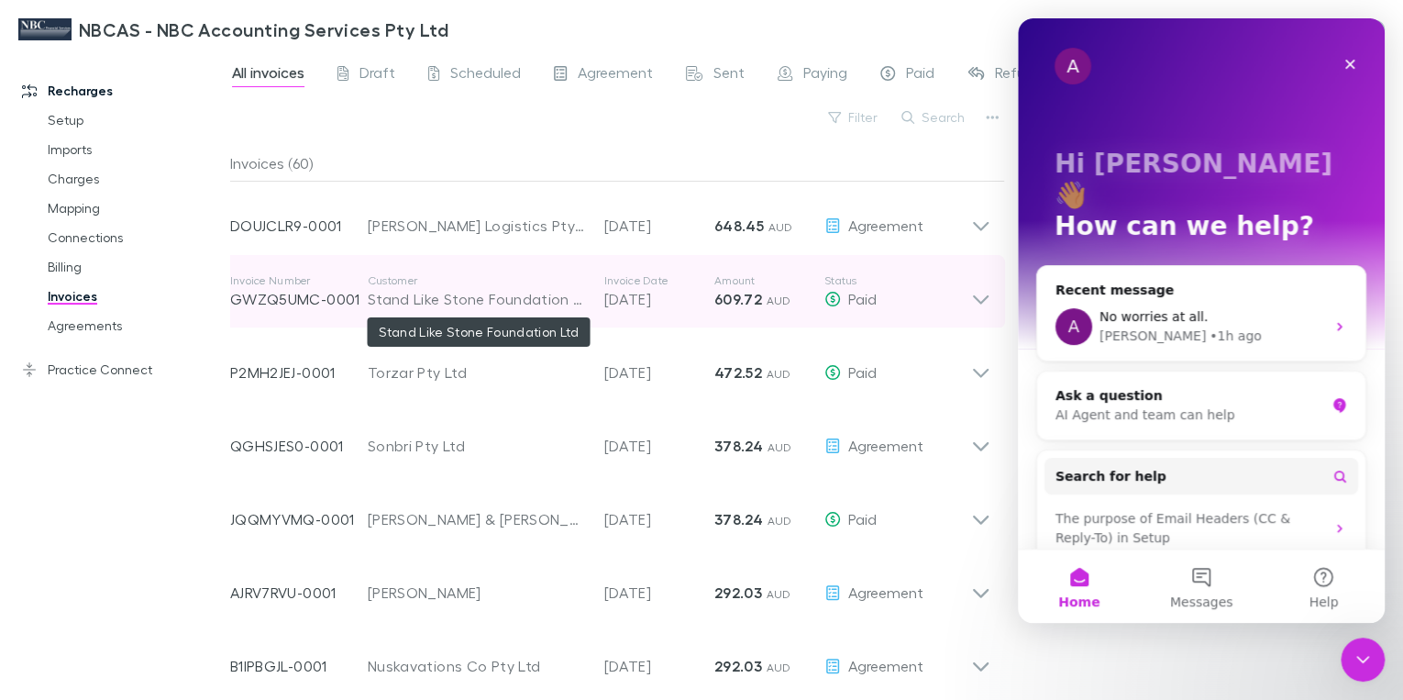
click at [393, 297] on div "Stand Like Stone Foundation Ltd" at bounding box center [477, 299] width 218 height 22
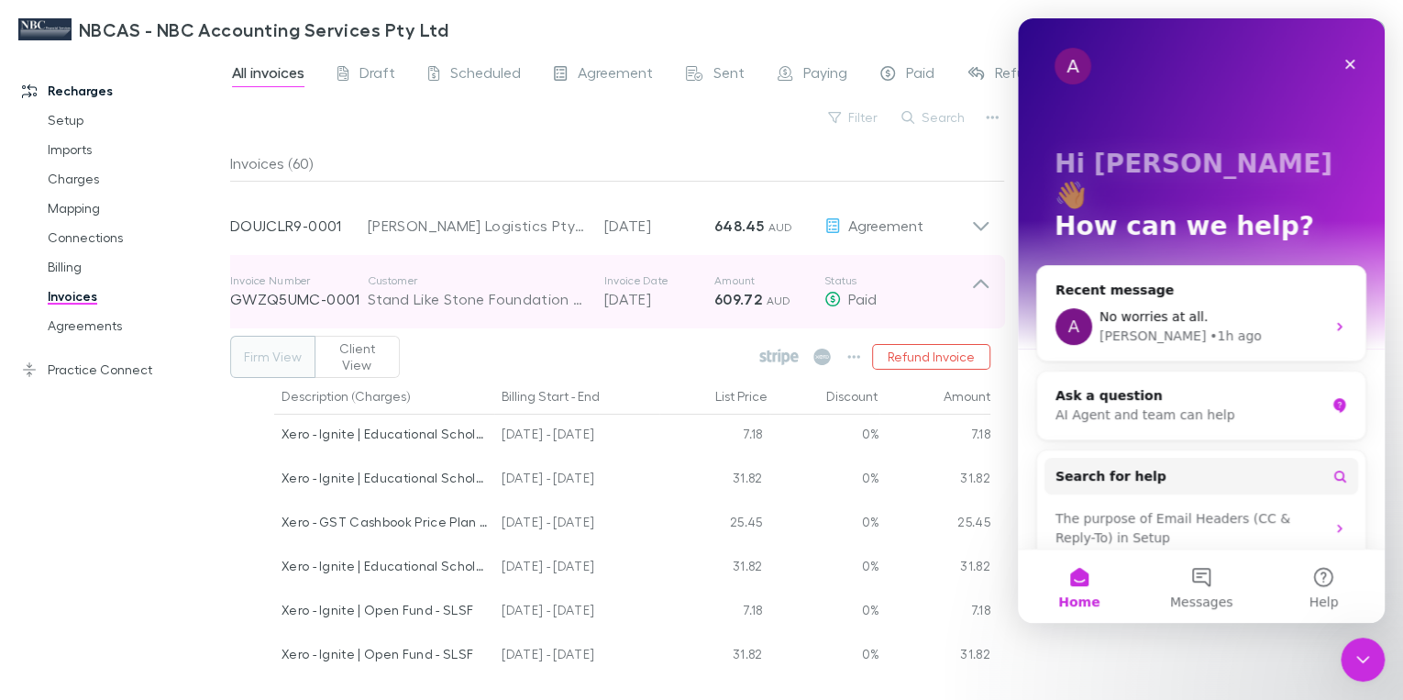
click at [326, 301] on p "GWZQ5UMC-0001" at bounding box center [299, 299] width 138 height 22
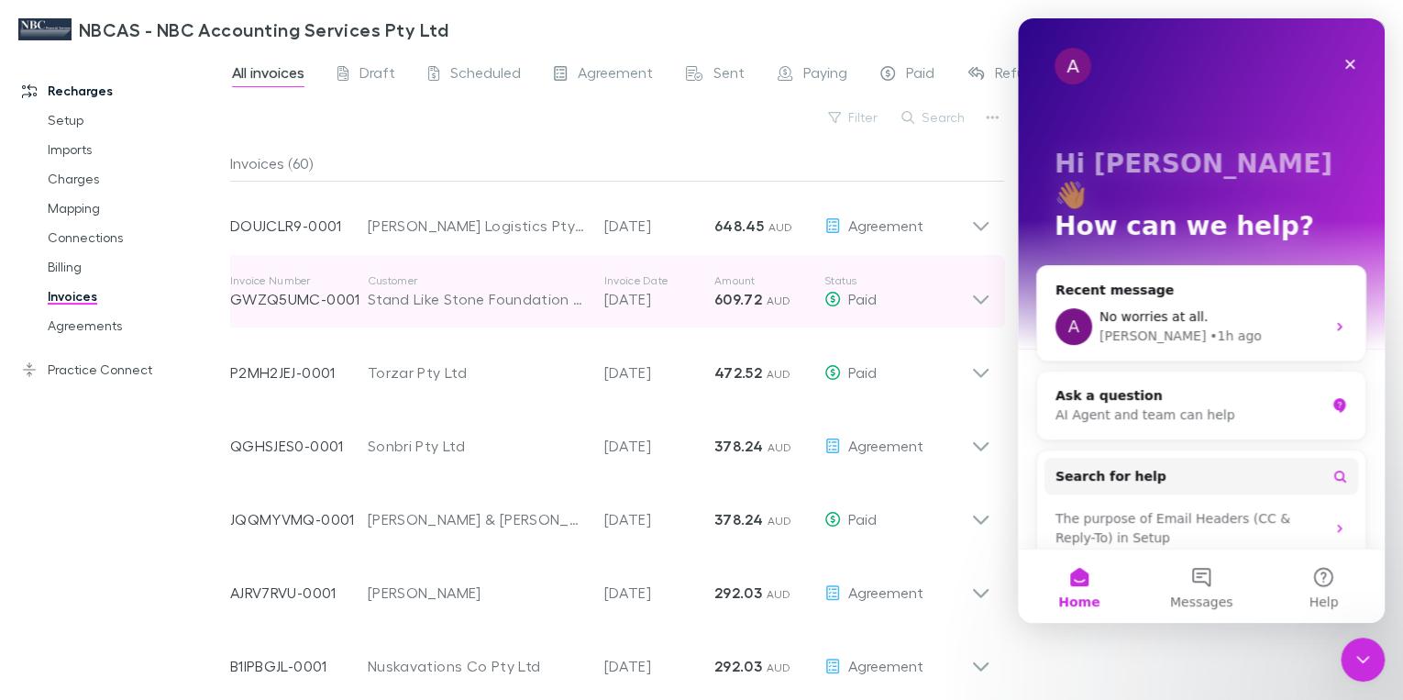
click at [982, 297] on icon at bounding box center [980, 291] width 19 height 37
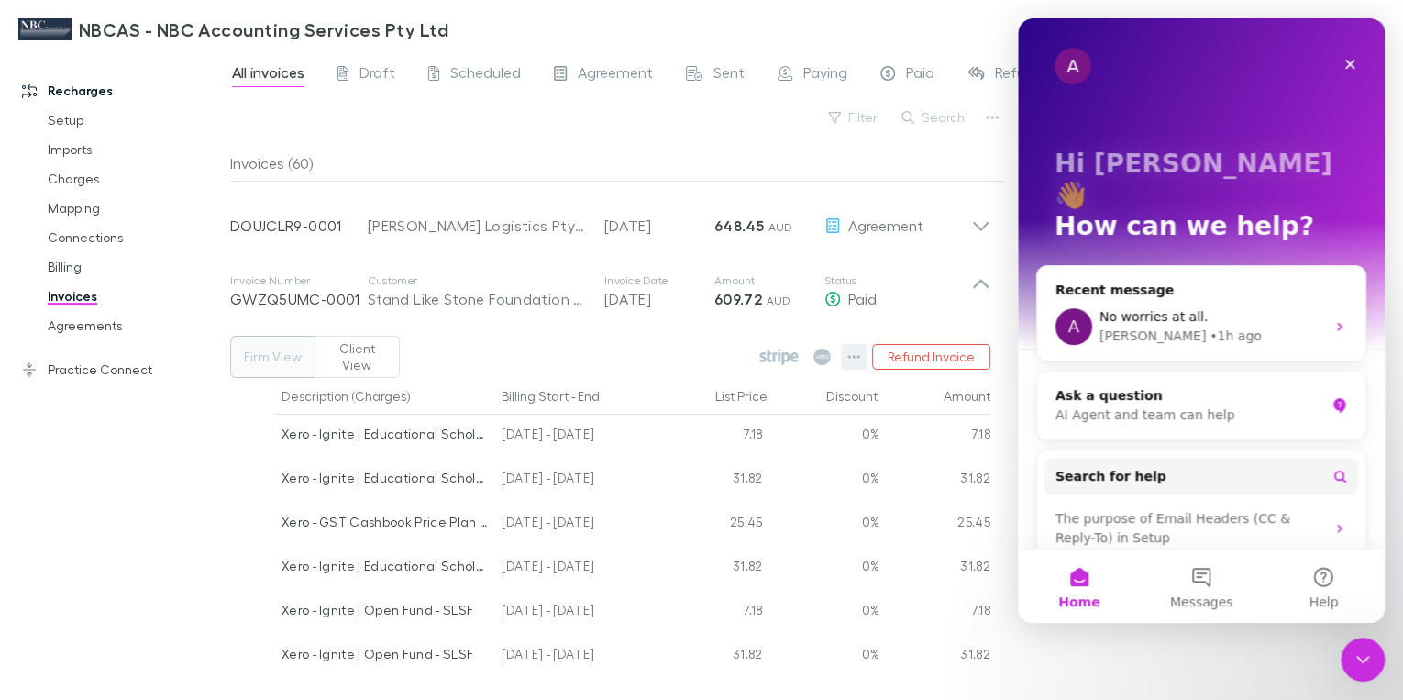
click at [855, 349] on icon "button" at bounding box center [853, 356] width 13 height 15
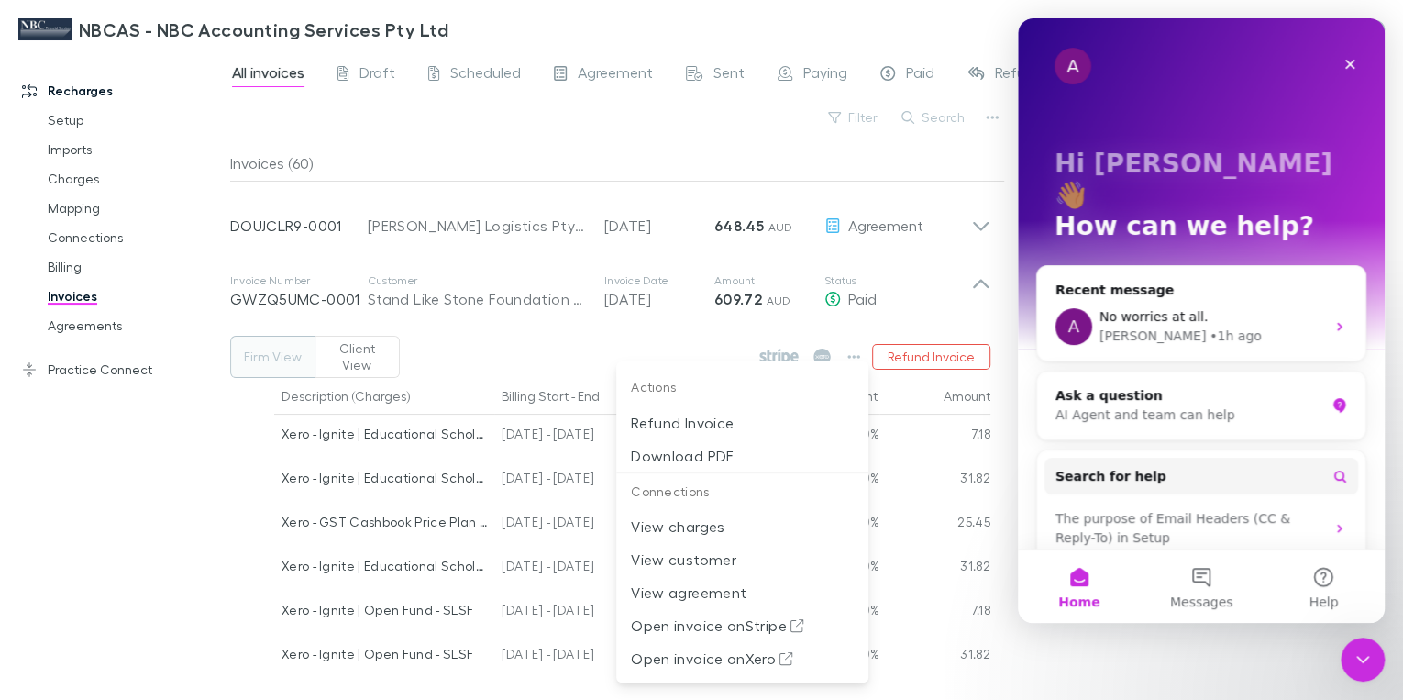
click at [675, 315] on div at bounding box center [701, 350] width 1403 height 700
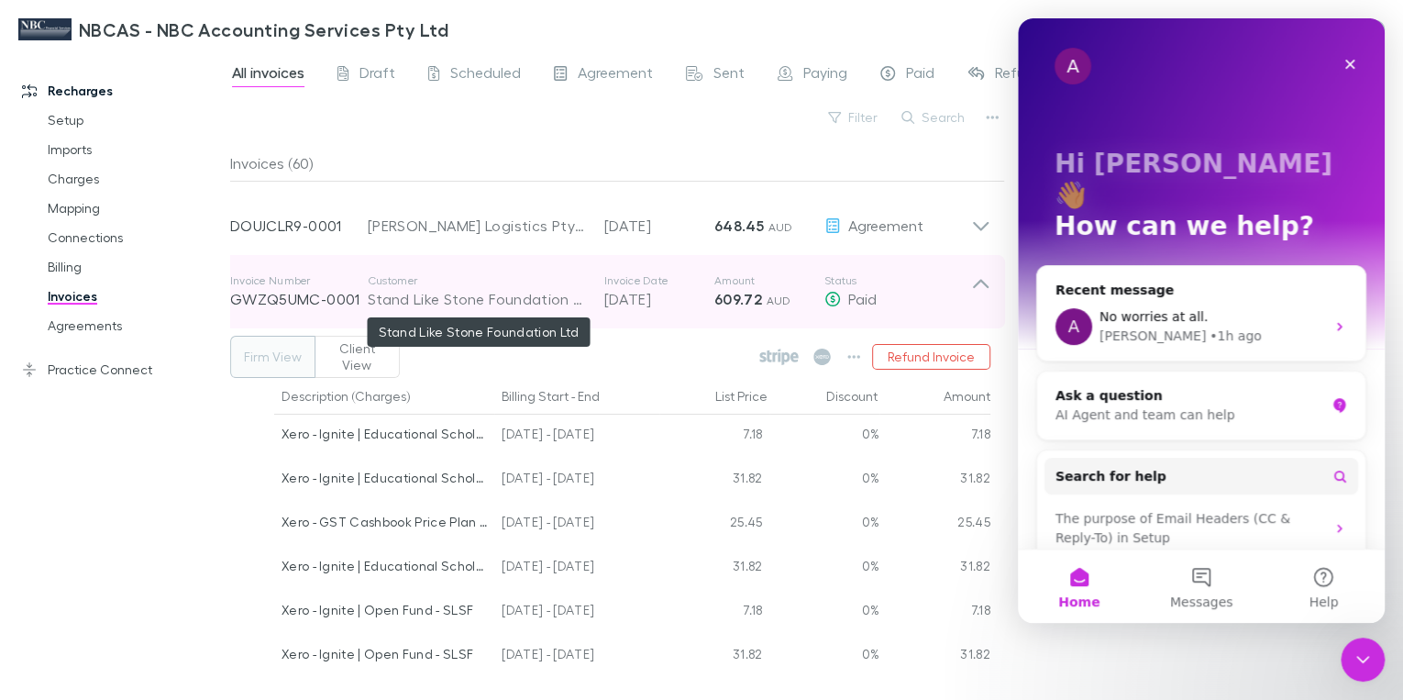
click at [379, 295] on div "Stand Like Stone Foundation Ltd" at bounding box center [477, 299] width 218 height 22
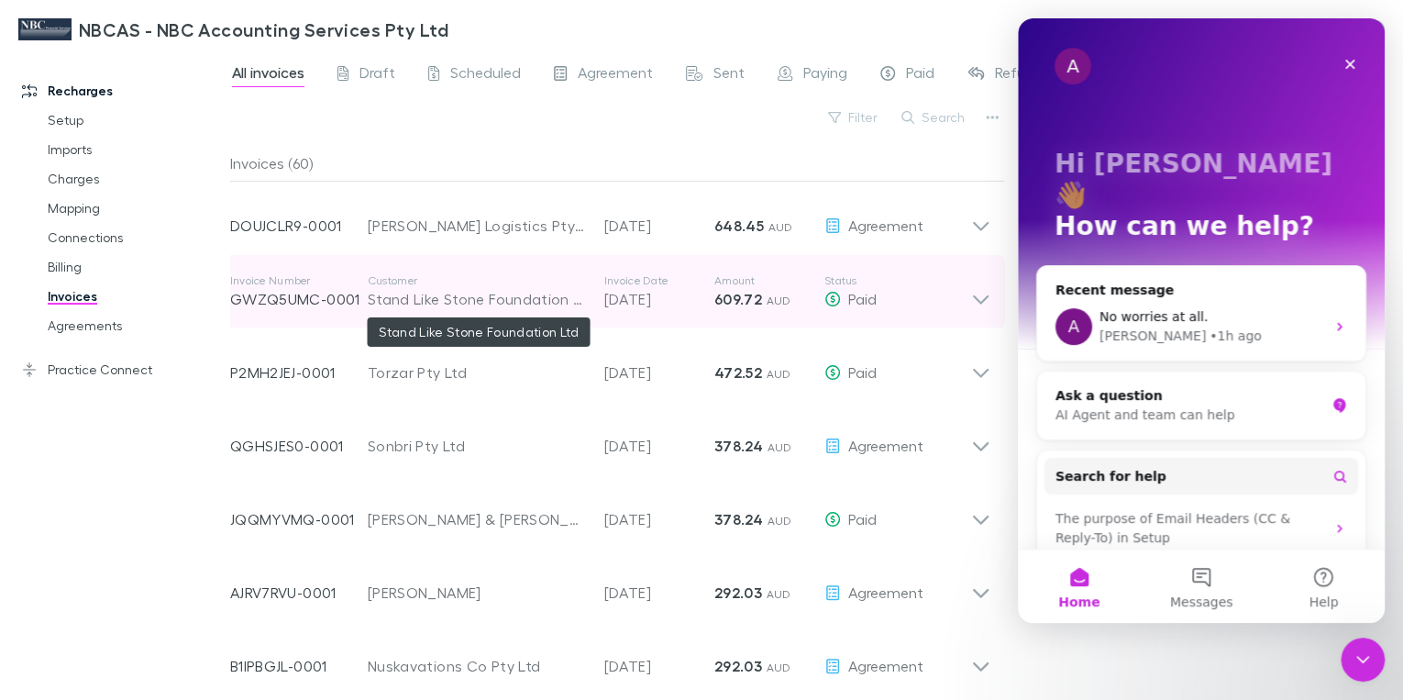
click at [379, 295] on div "Stand Like Stone Foundation Ltd" at bounding box center [477, 299] width 218 height 22
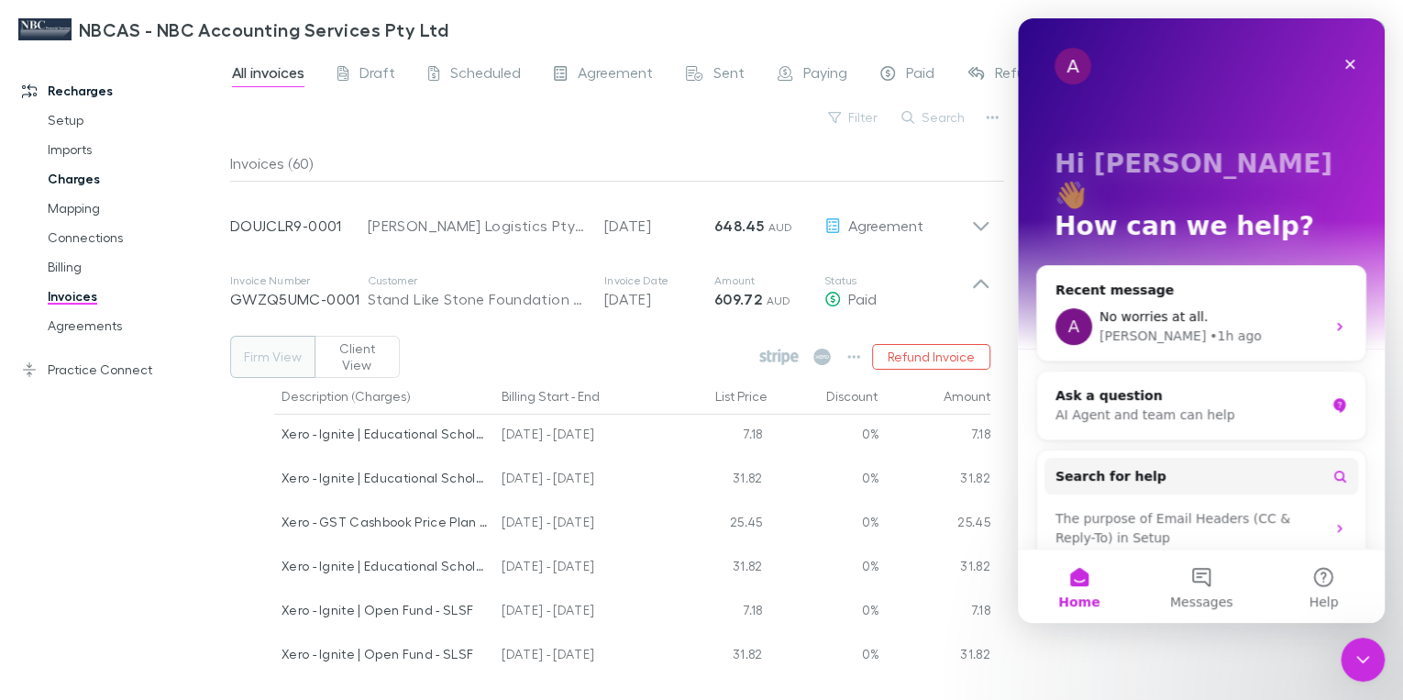
click at [81, 178] on link "Charges" at bounding box center [133, 178] width 208 height 29
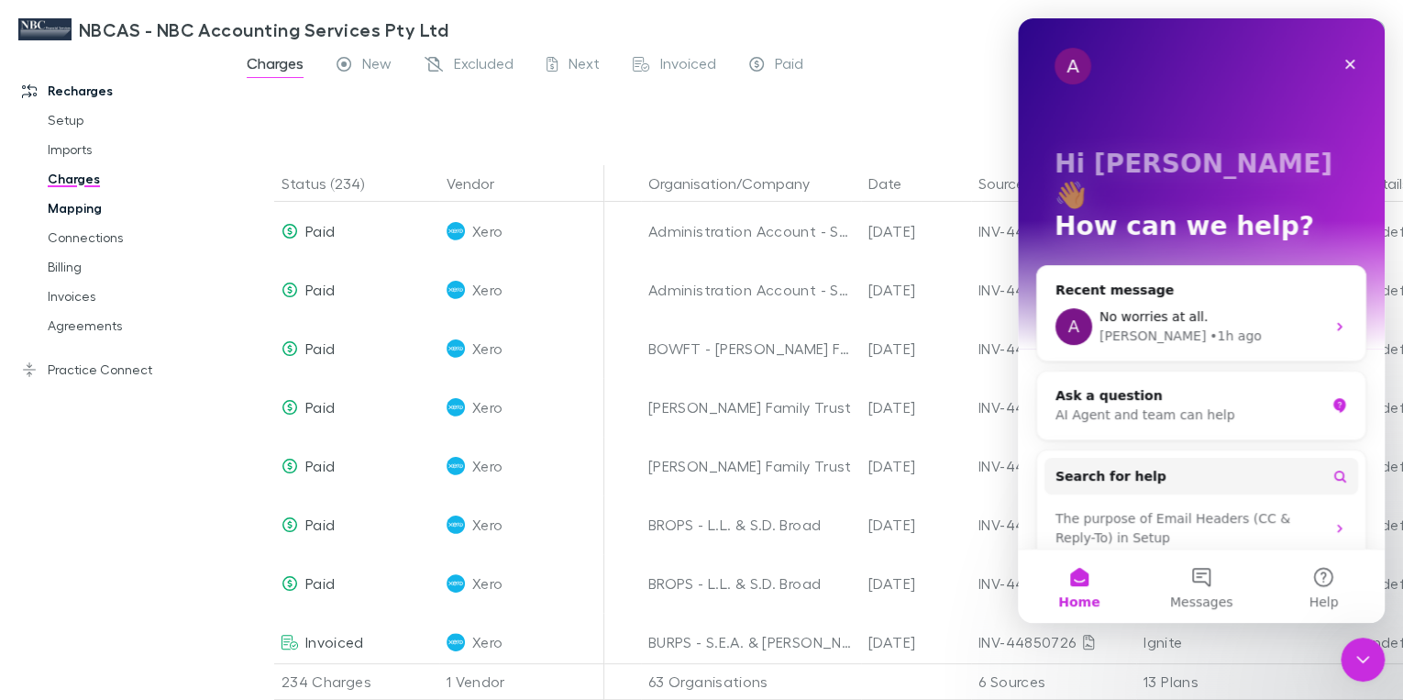
click at [90, 207] on link "Mapping" at bounding box center [133, 208] width 208 height 29
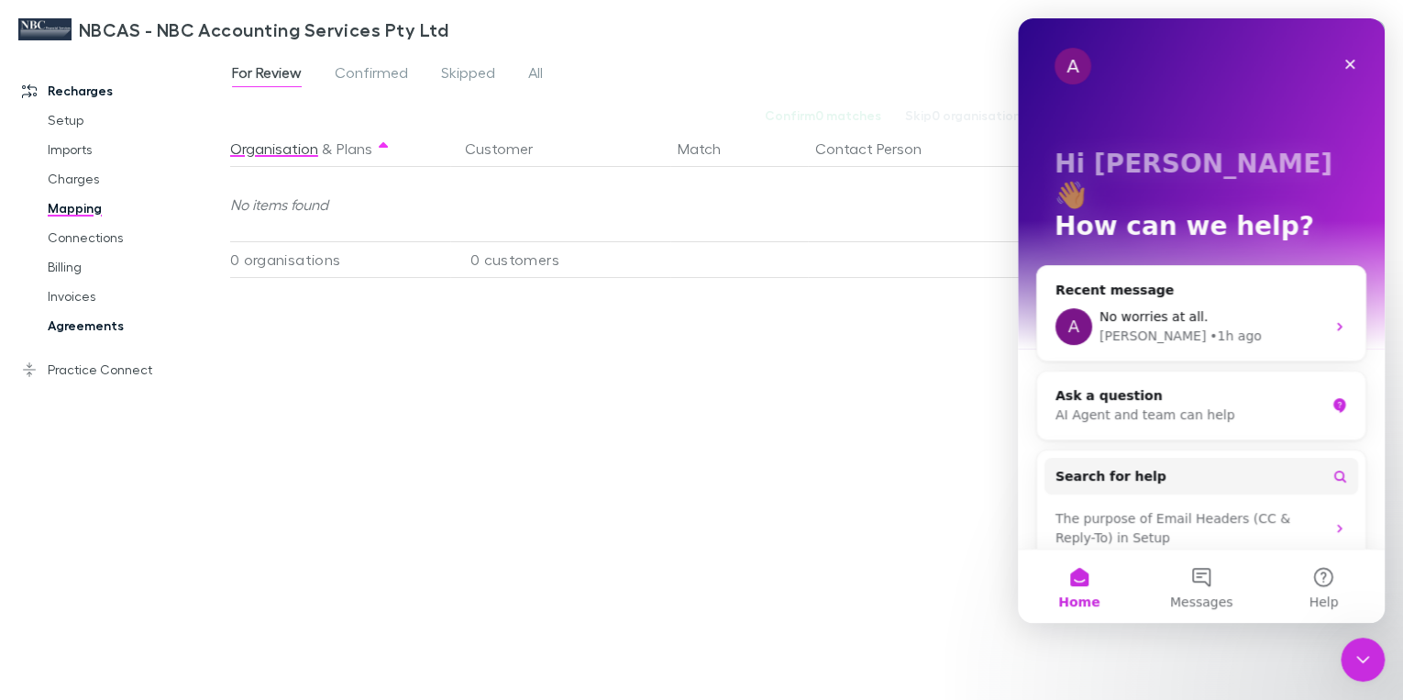
click at [72, 326] on link "Agreements" at bounding box center [133, 325] width 208 height 29
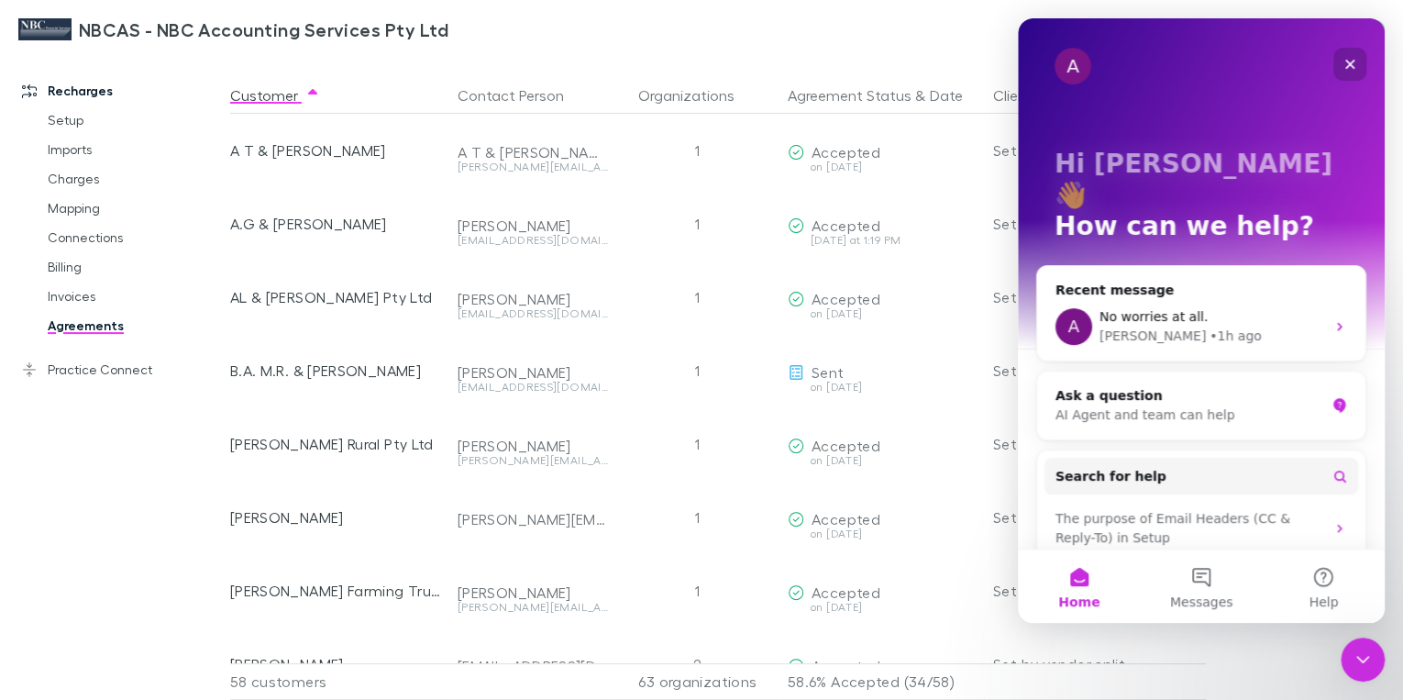
click at [1348, 62] on icon "Close" at bounding box center [1350, 65] width 10 height 10
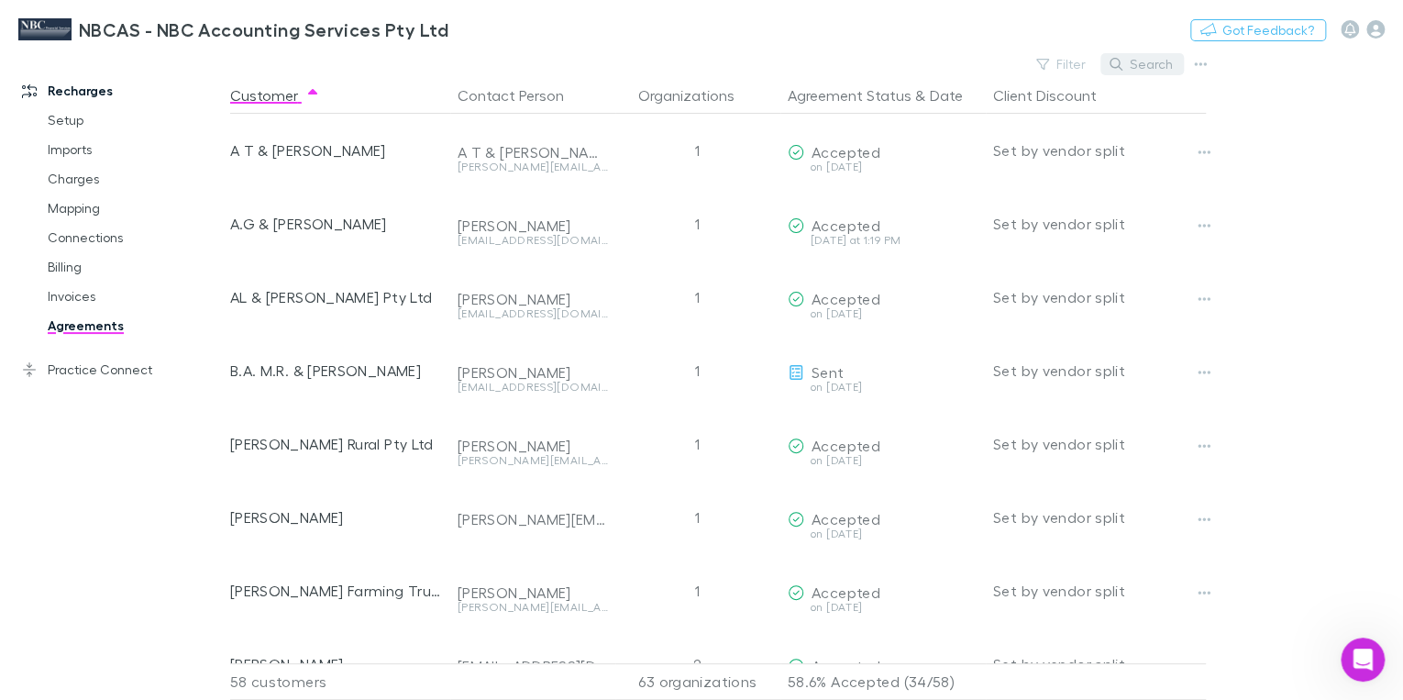
click at [1152, 65] on button "Search" at bounding box center [1141, 64] width 83 height 22
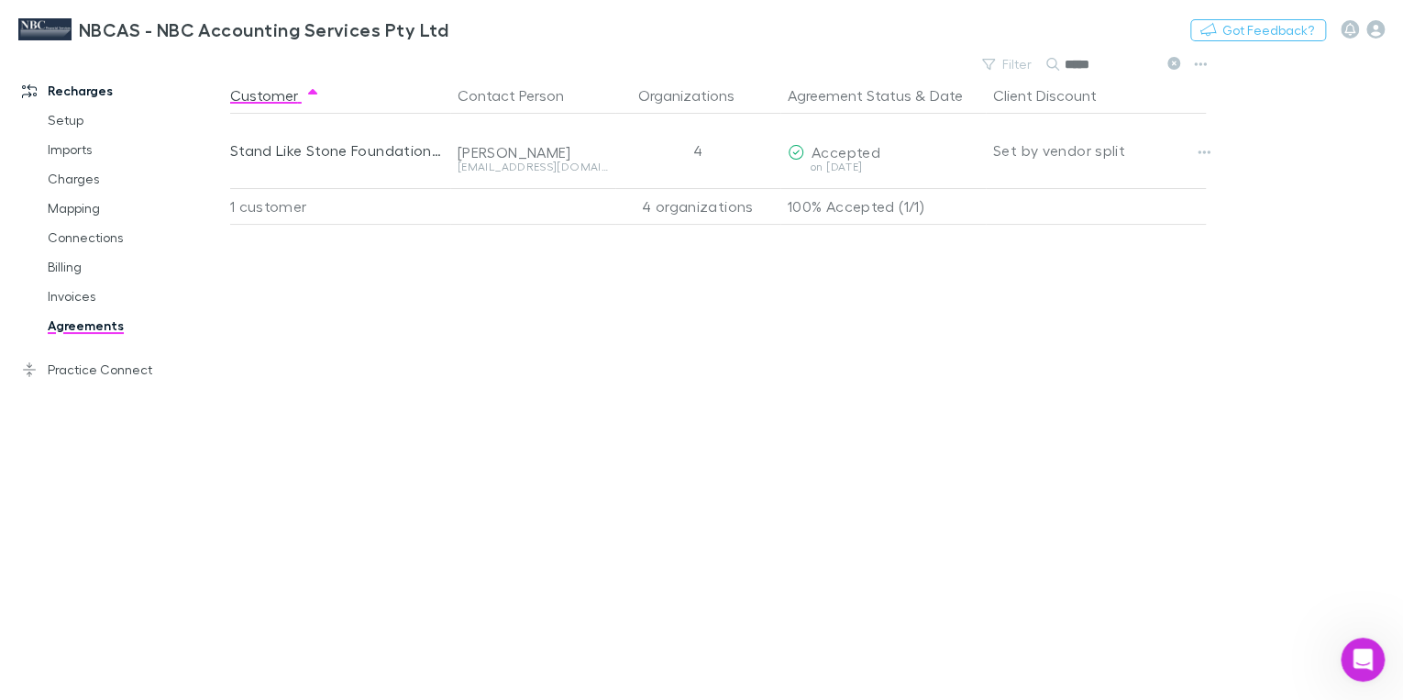
type input "*****"
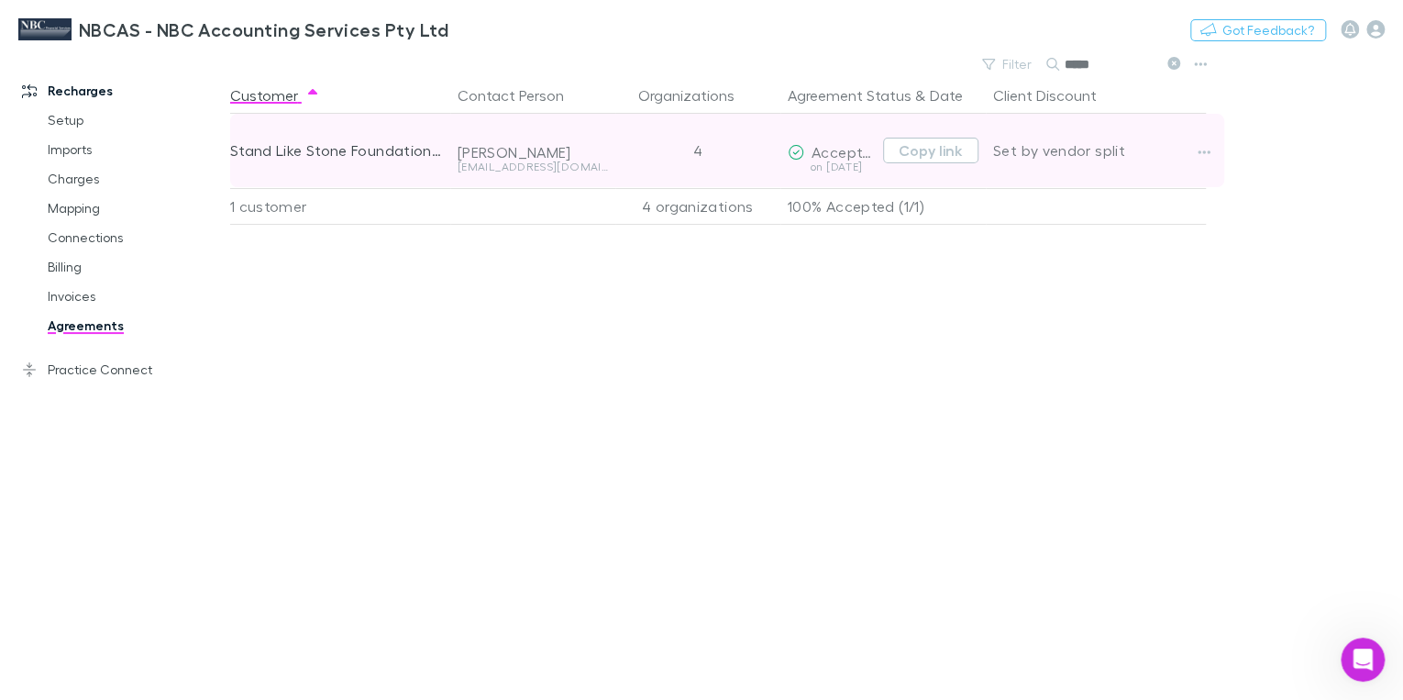
click at [473, 163] on div "info@standlikestone.com.au" at bounding box center [533, 166] width 150 height 11
drag, startPoint x: 609, startPoint y: 170, endPoint x: 452, endPoint y: 168, distance: 156.8
click at [452, 168] on div "Sally info@standlikestone.com.au" at bounding box center [532, 150] width 165 height 73
drag, startPoint x: 452, startPoint y: 168, endPoint x: 481, endPoint y: 167, distance: 28.4
copy div "info@standlikestone.com.au"
